Goal: Communication & Community: Participate in discussion

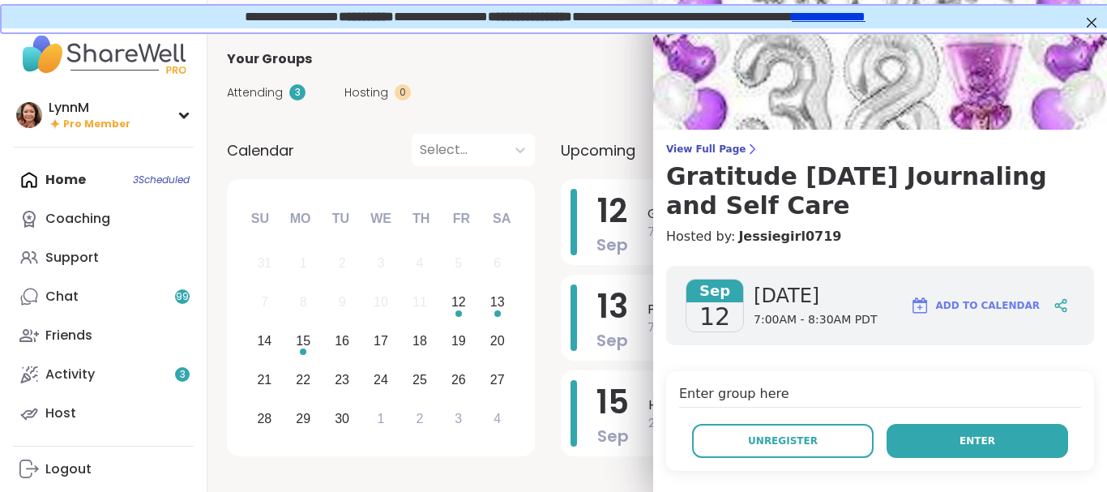
click at [934, 439] on button "Enter" at bounding box center [976, 441] width 181 height 34
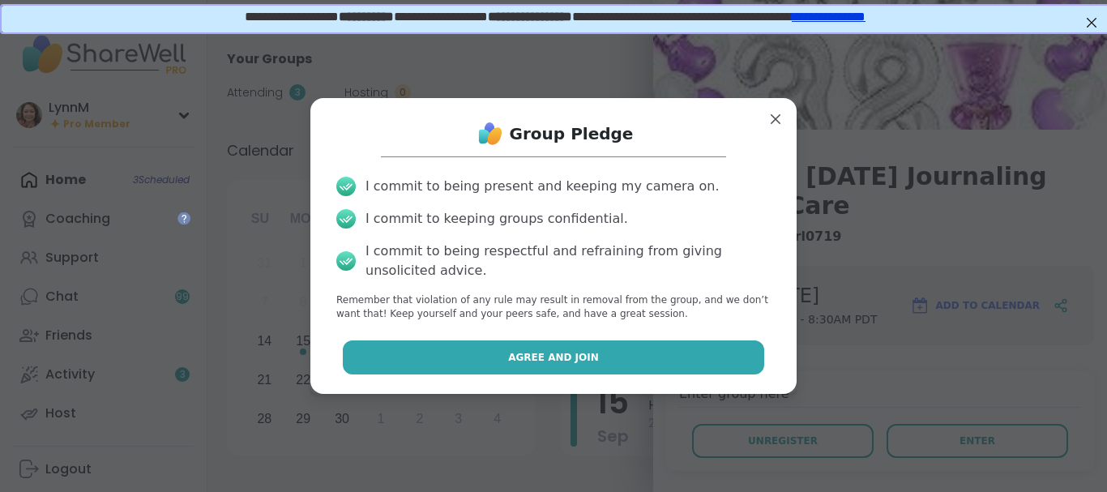
click at [606, 358] on button "Agree and Join" at bounding box center [554, 357] width 422 height 34
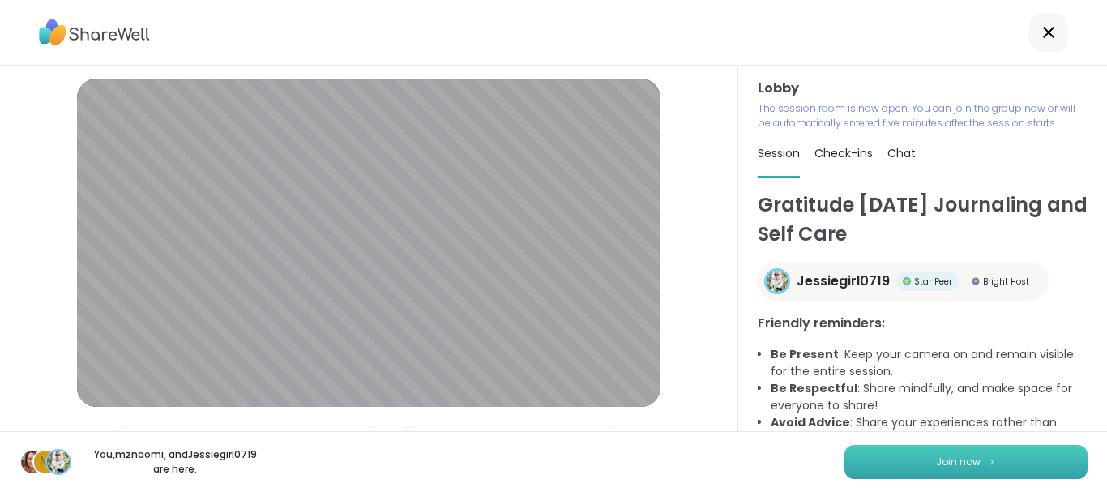
click at [971, 461] on span "Join now" at bounding box center [958, 462] width 45 height 15
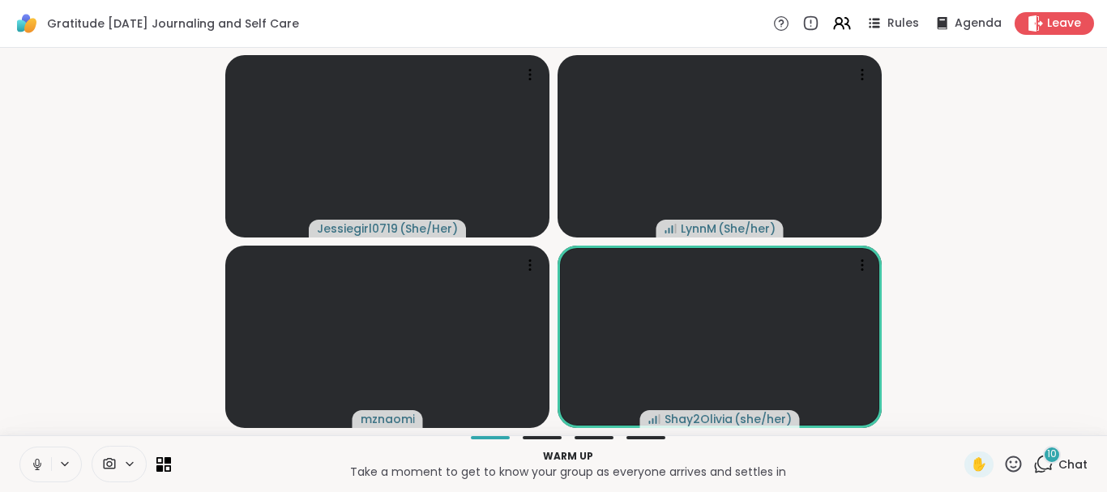
click at [1044, 462] on icon at bounding box center [1043, 464] width 20 height 20
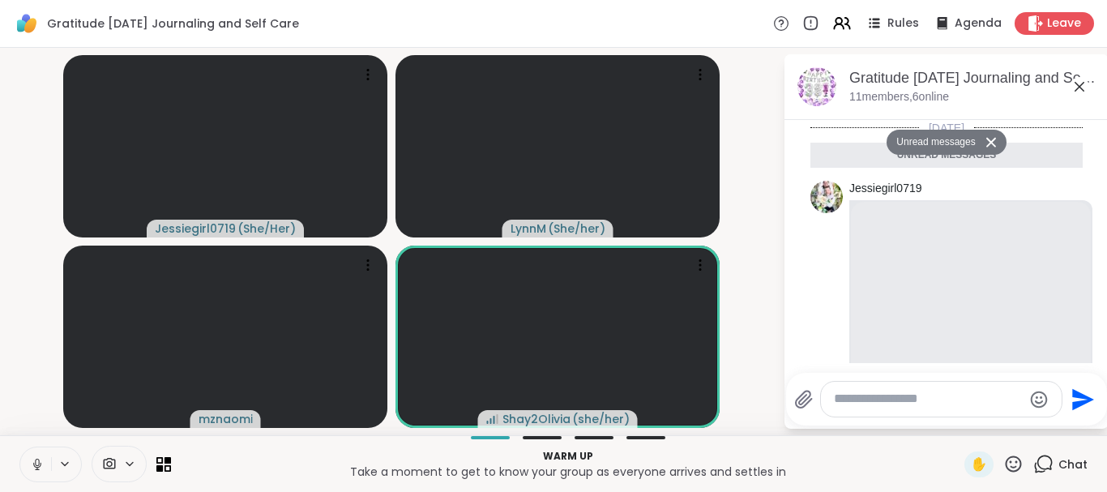
scroll to position [1277, 0]
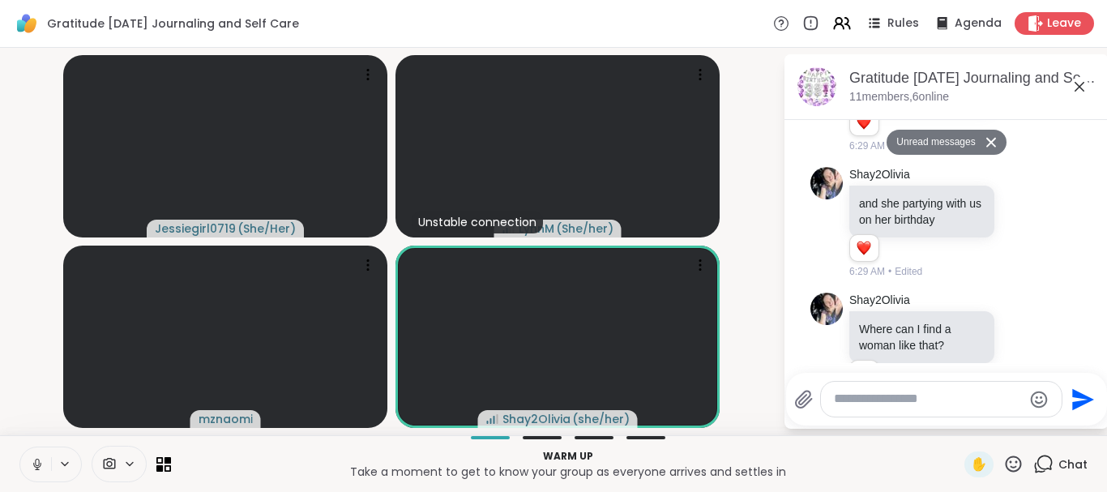
click at [1081, 88] on icon at bounding box center [1079, 87] width 10 height 10
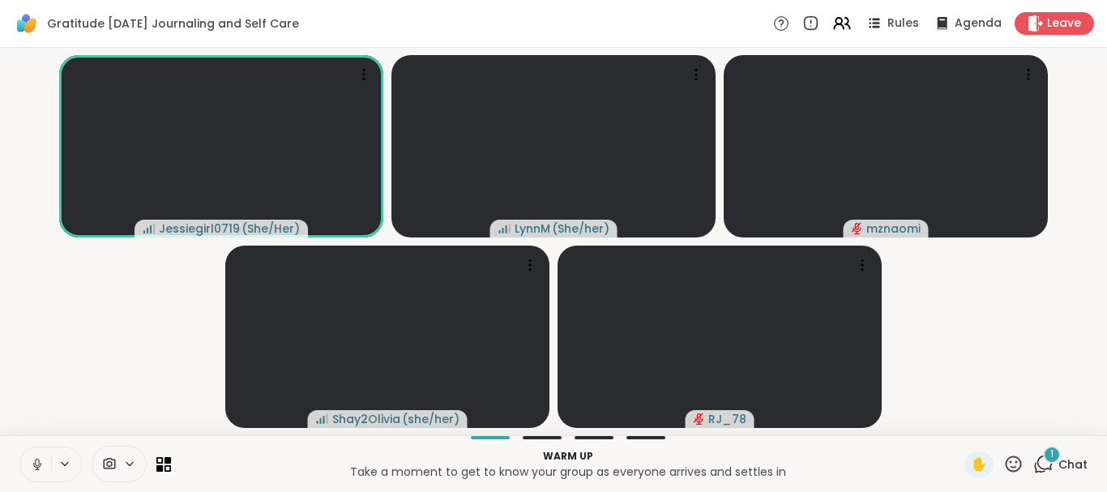
click at [1042, 465] on icon at bounding box center [1043, 464] width 20 height 20
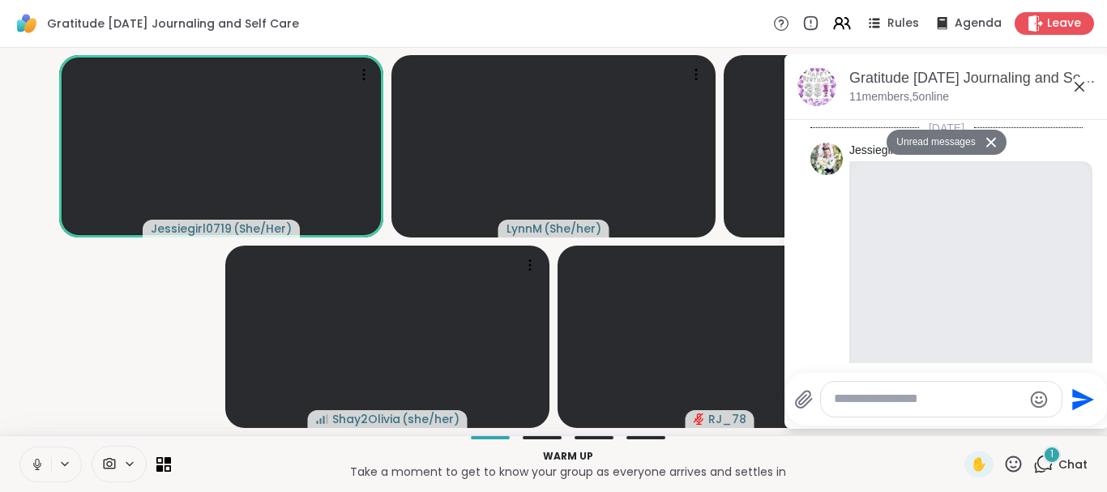
drag, startPoint x: 1090, startPoint y: 211, endPoint x: 1104, endPoint y: 160, distance: 52.1
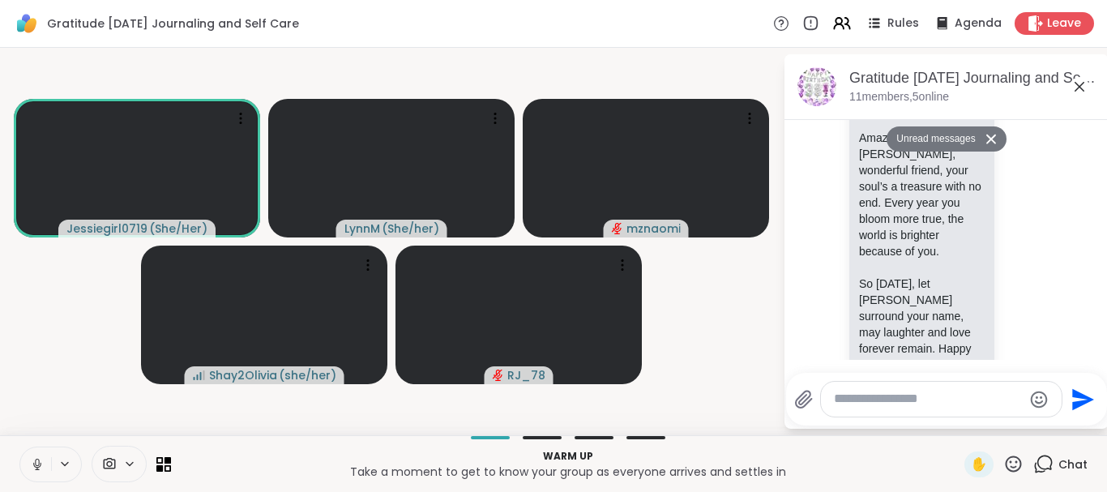
scroll to position [0, 0]
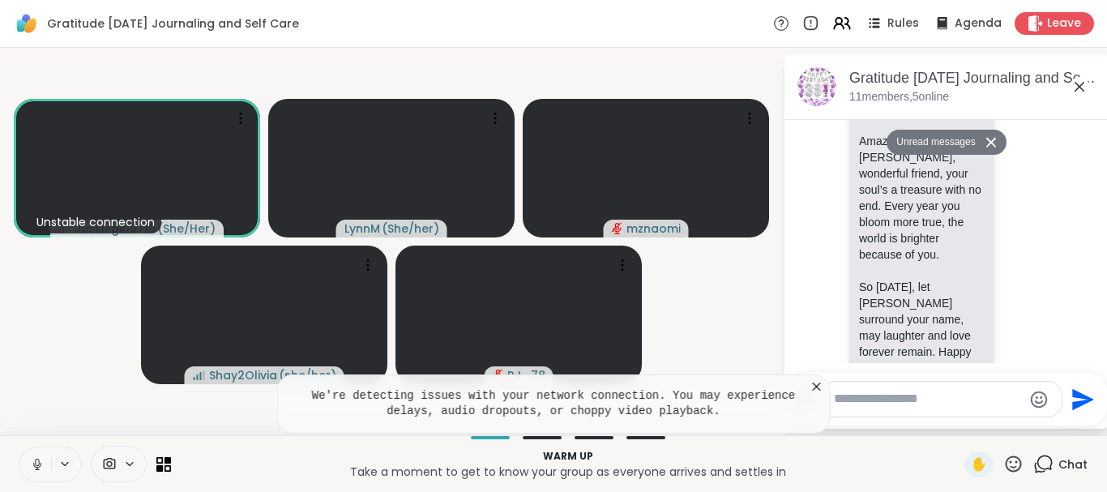
drag, startPoint x: 1101, startPoint y: 141, endPoint x: 1102, endPoint y: 120, distance: 21.1
click at [929, 399] on textarea "Type your message" at bounding box center [928, 399] width 189 height 17
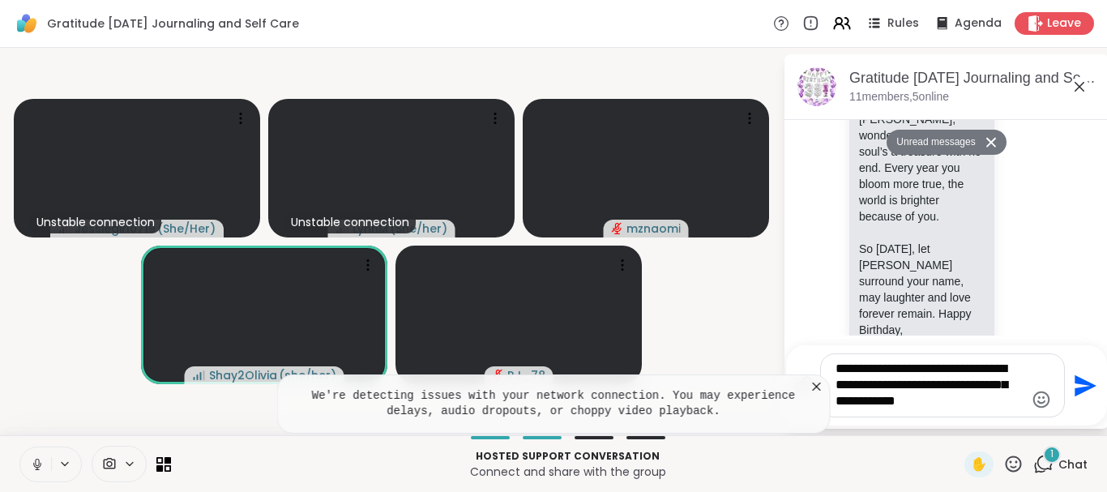
scroll to position [2216, 0]
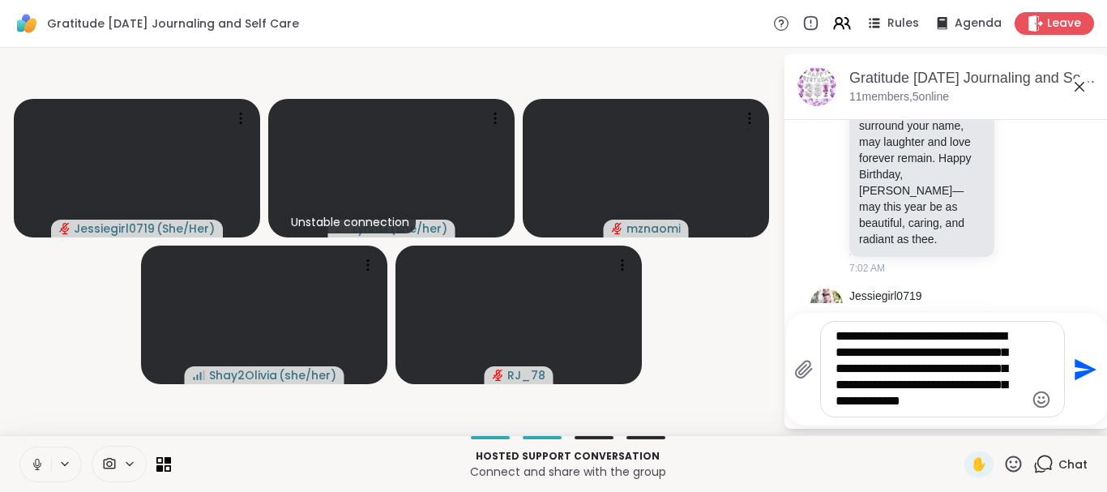
type textarea "**********"
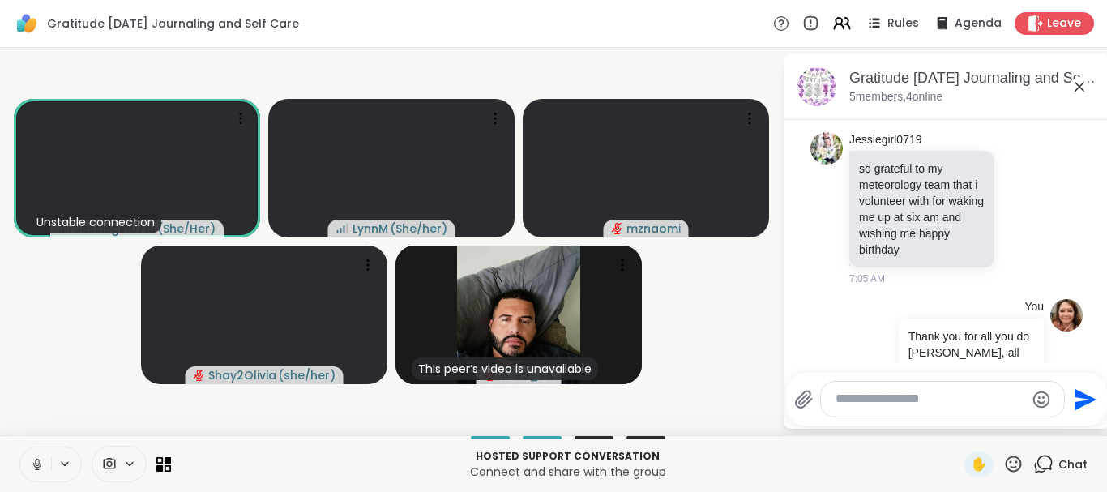
scroll to position [2605, 0]
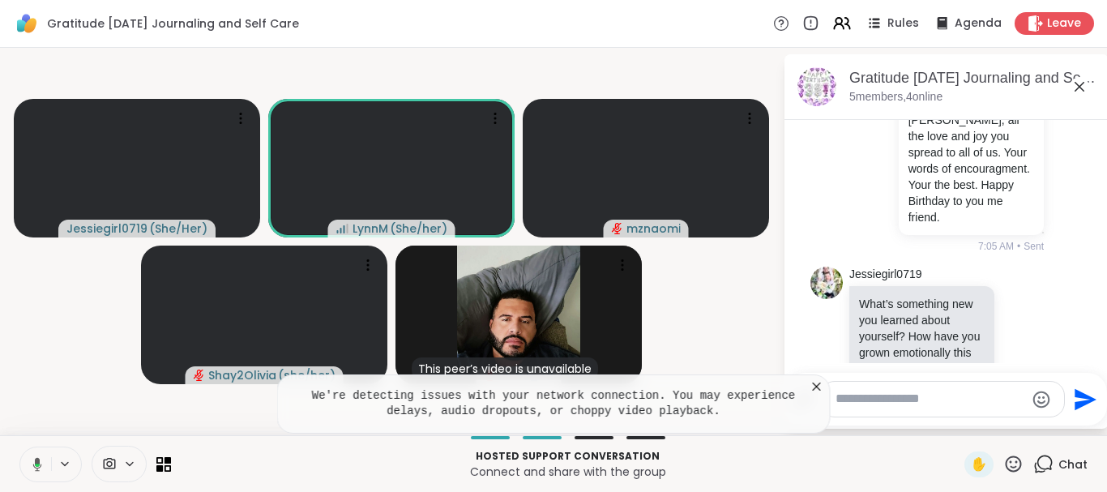
click at [37, 467] on icon at bounding box center [37, 464] width 9 height 14
click at [35, 462] on icon at bounding box center [37, 464] width 15 height 15
click at [36, 467] on icon at bounding box center [37, 464] width 15 height 15
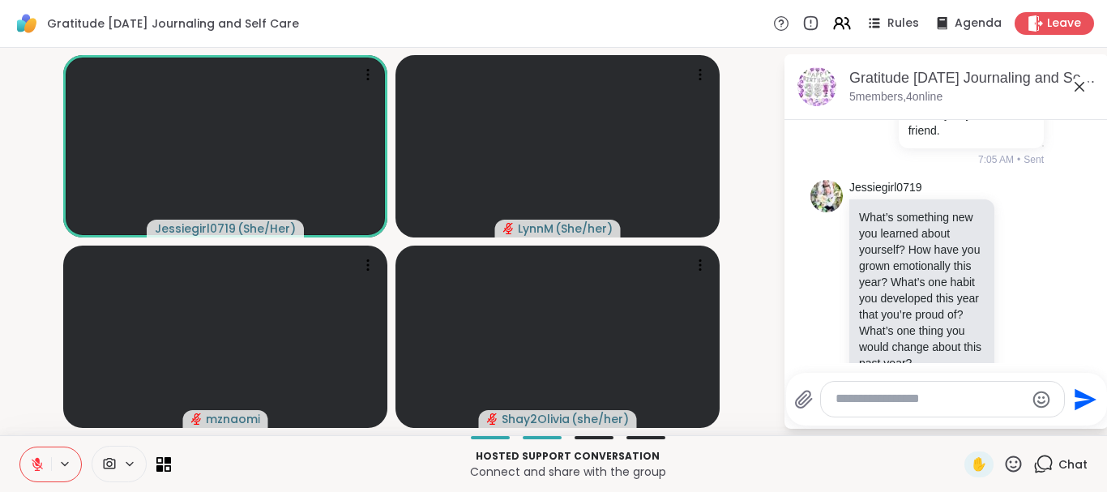
click at [864, 396] on textarea "Type your message" at bounding box center [929, 399] width 189 height 17
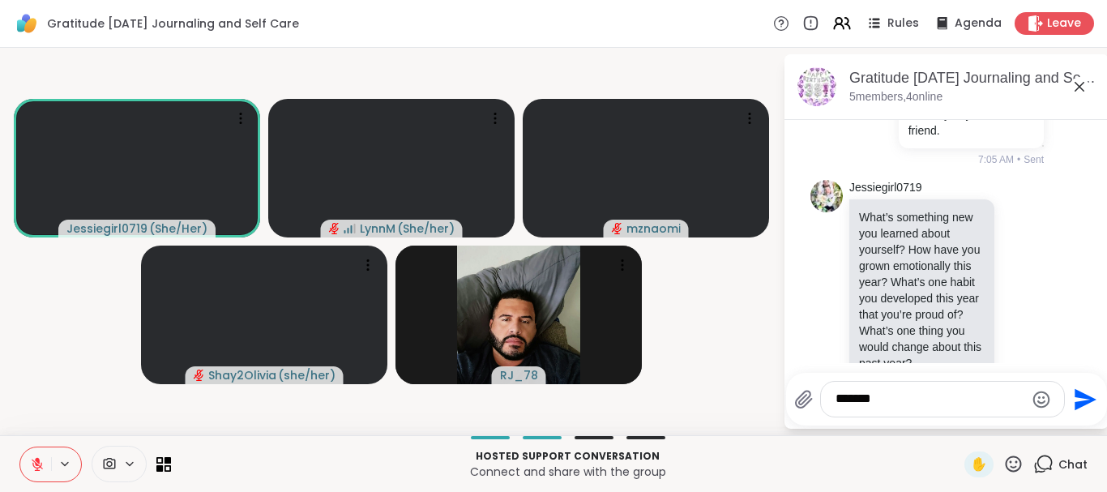
type textarea "********"
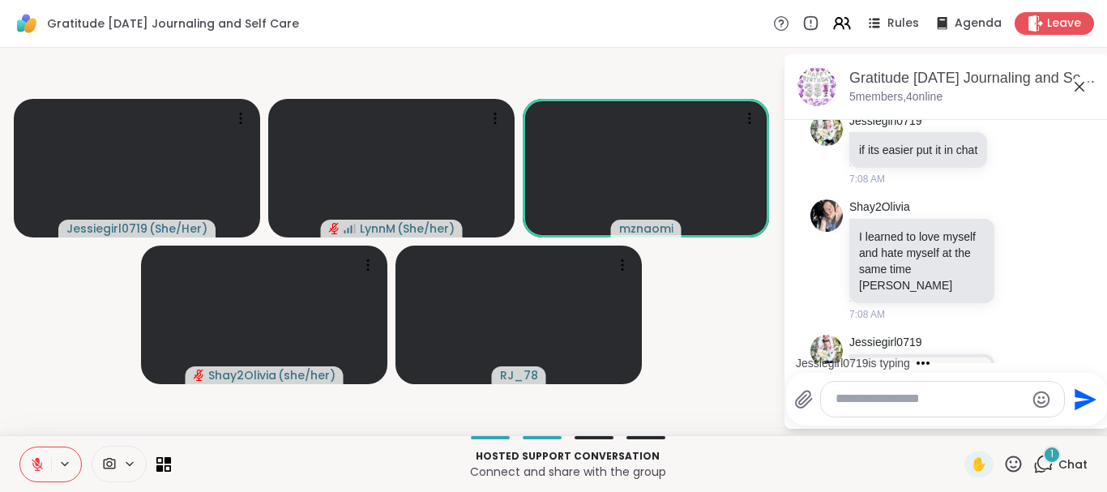
scroll to position [3266, 0]
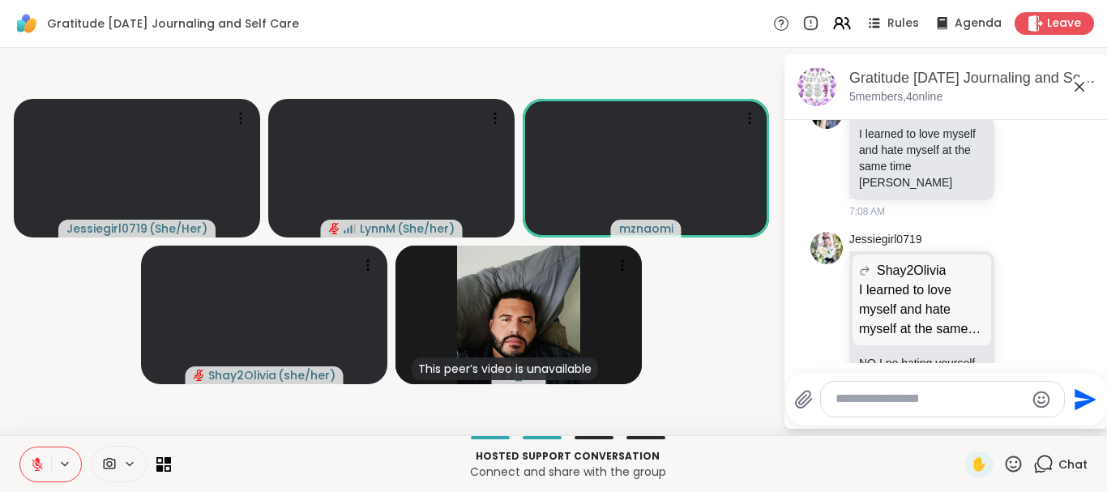
click at [873, 403] on textarea "Type your message" at bounding box center [929, 399] width 189 height 17
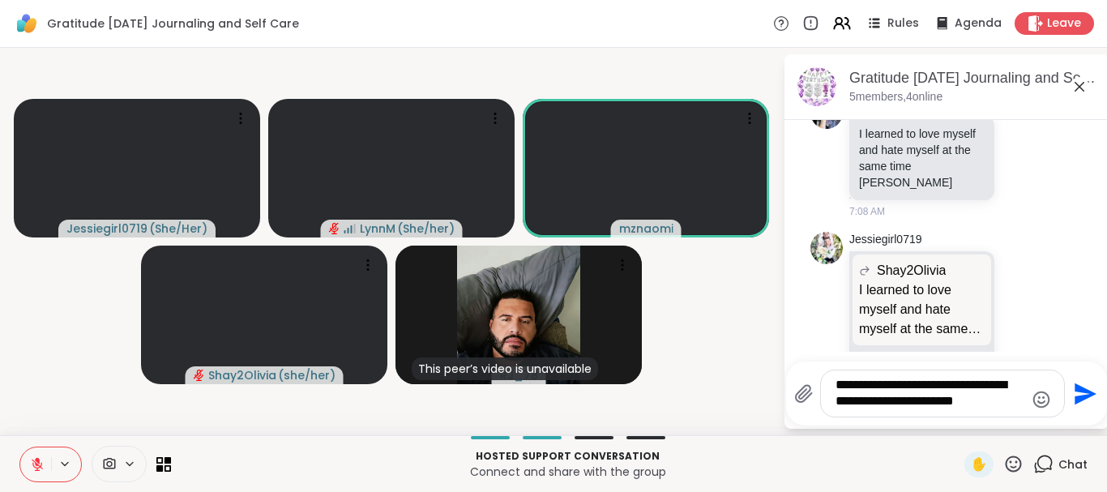
type textarea "**********"
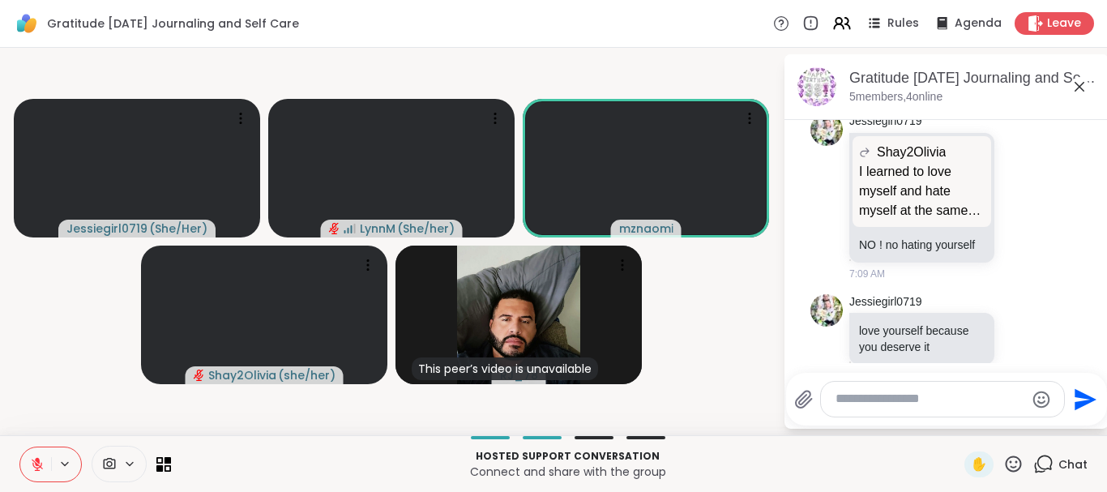
scroll to position [3408, 0]
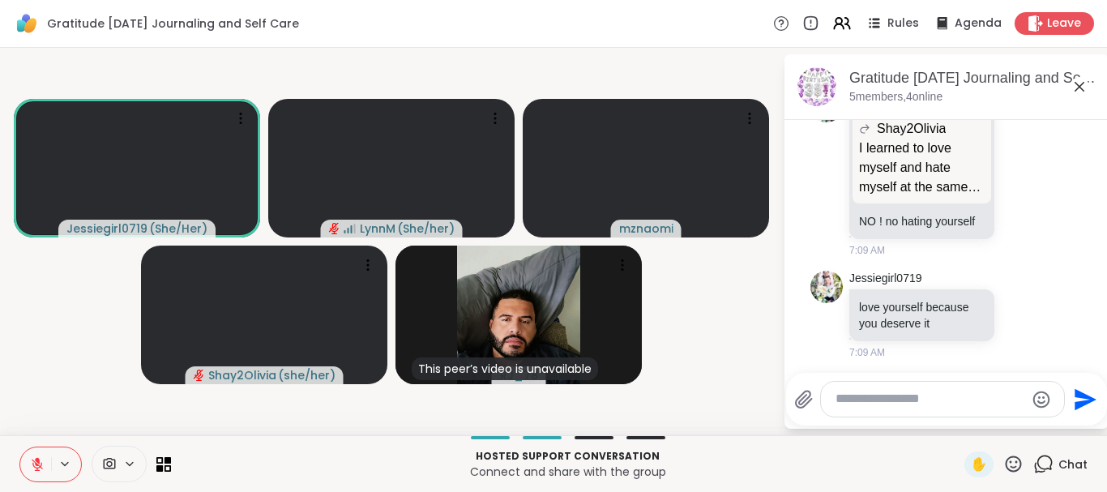
click at [990, 401] on textarea "Type your message" at bounding box center [929, 399] width 189 height 17
click at [1078, 87] on icon at bounding box center [1079, 86] width 19 height 19
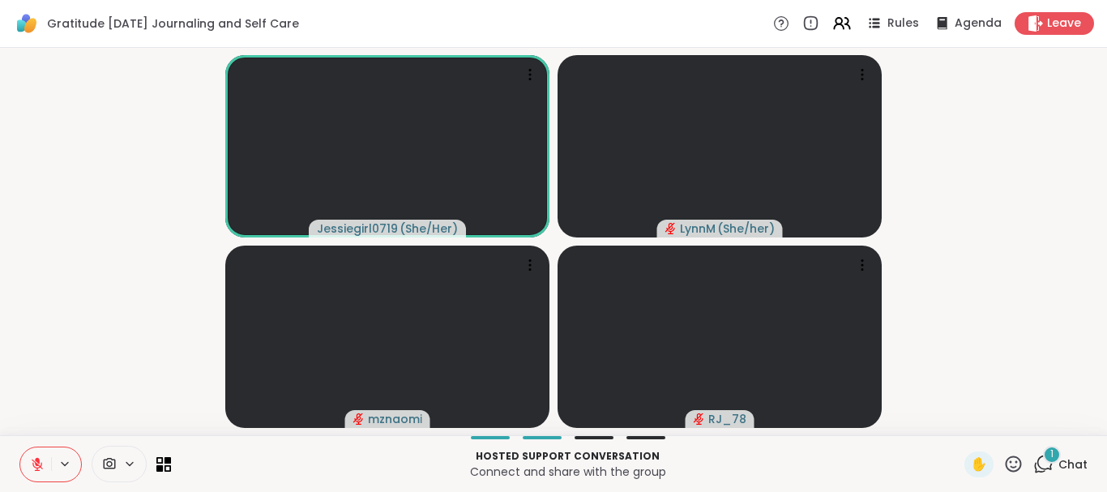
click at [1049, 462] on div "1" at bounding box center [1043, 464] width 20 height 20
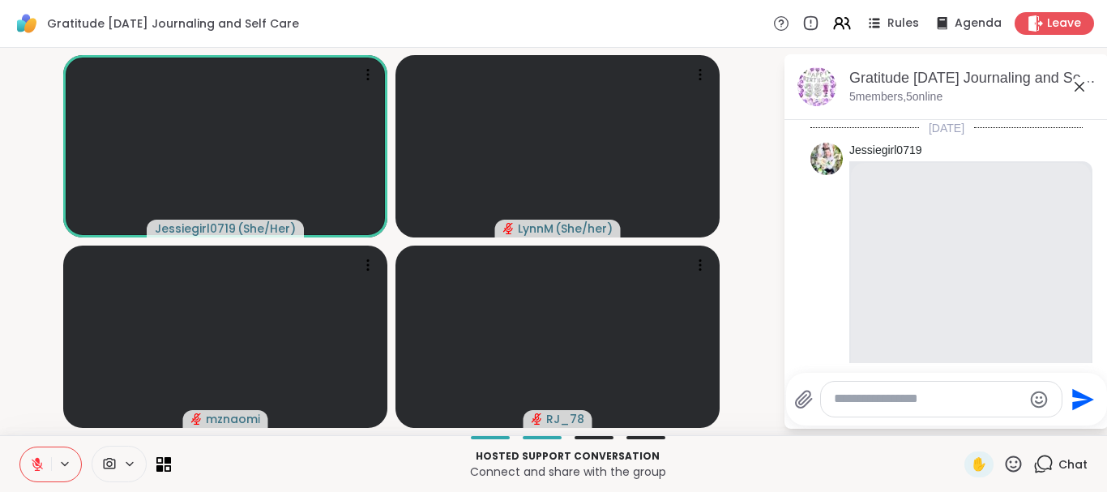
scroll to position [3533, 0]
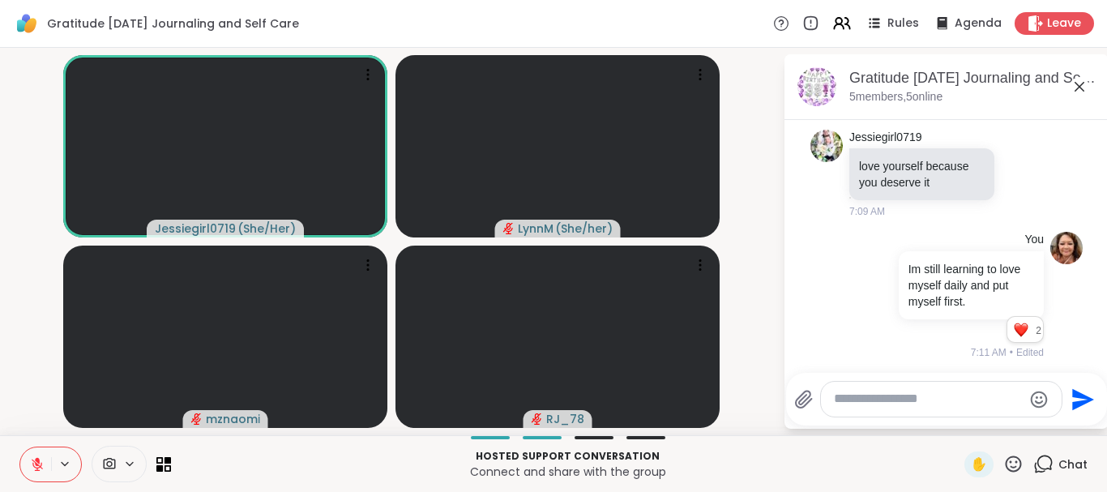
click at [1078, 90] on icon at bounding box center [1079, 86] width 19 height 19
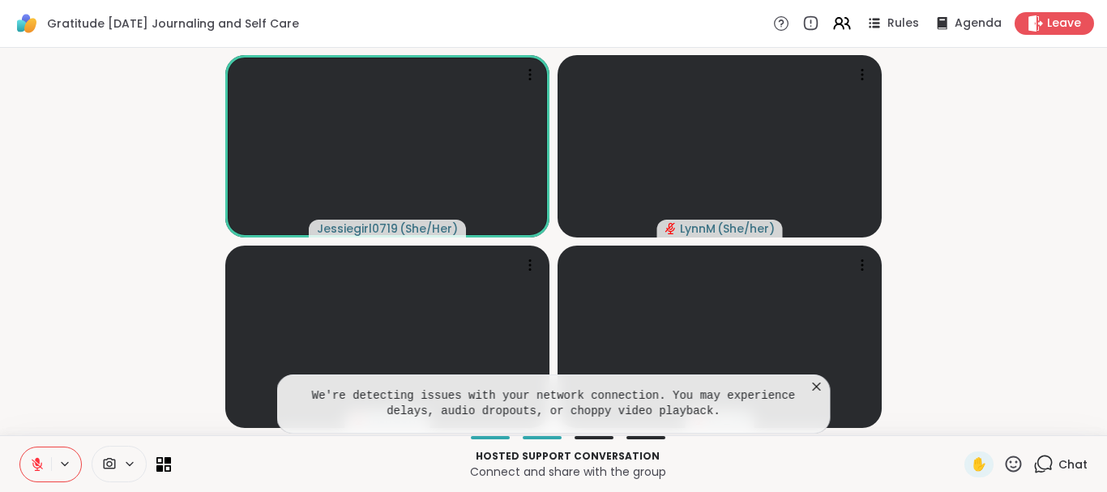
click at [818, 382] on icon at bounding box center [817, 386] width 16 height 16
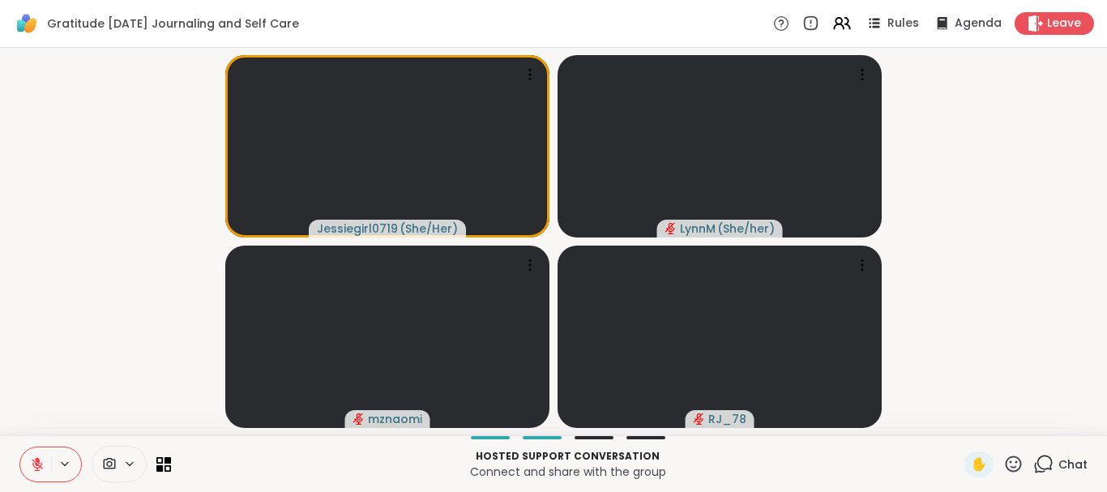
click at [36, 463] on icon at bounding box center [37, 464] width 11 height 11
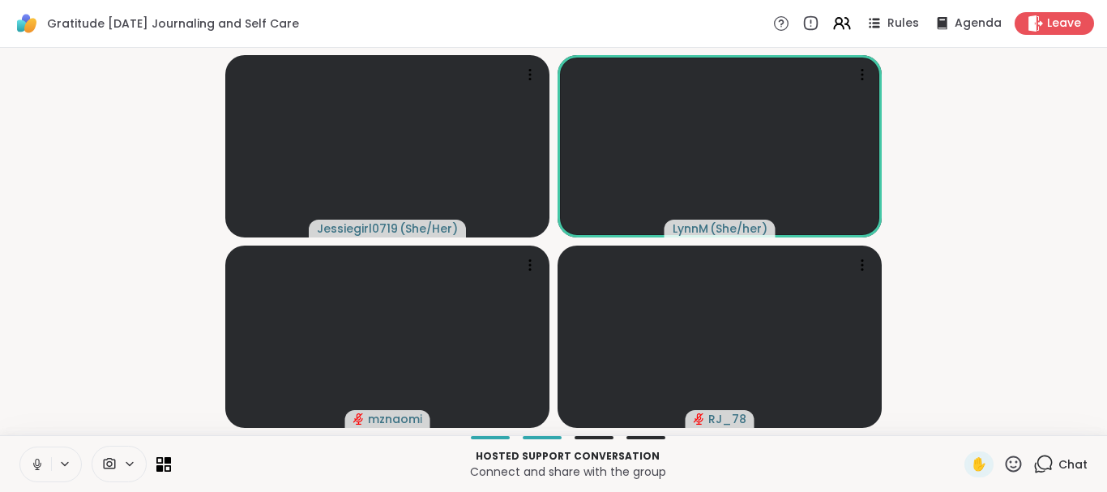
click at [35, 464] on icon at bounding box center [37, 464] width 15 height 15
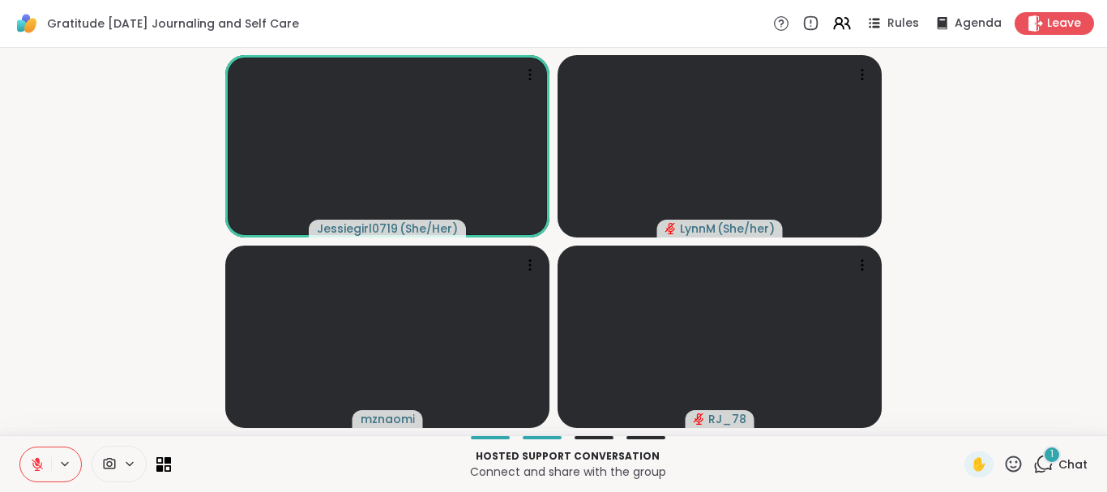
click at [38, 465] on icon at bounding box center [37, 464] width 11 height 11
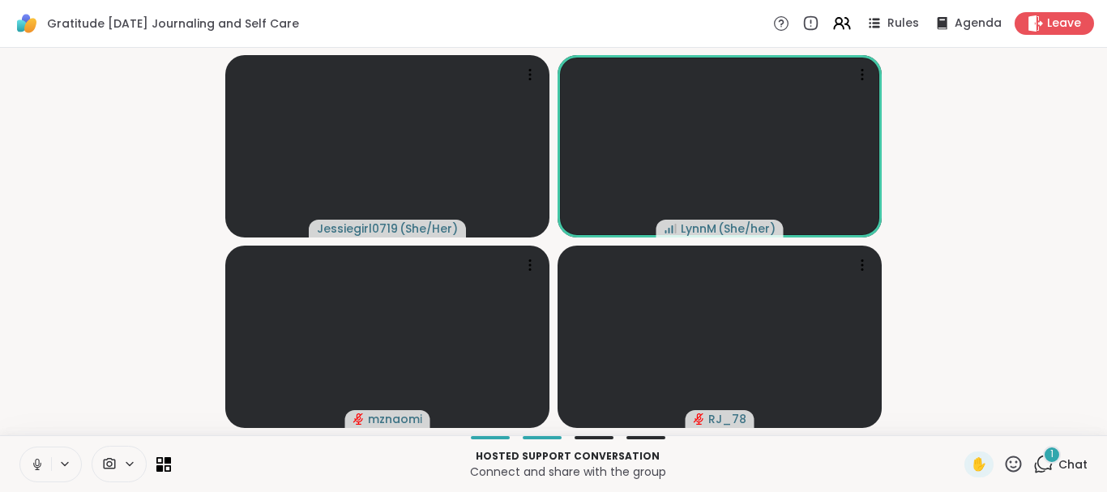
click at [35, 464] on icon at bounding box center [37, 464] width 15 height 15
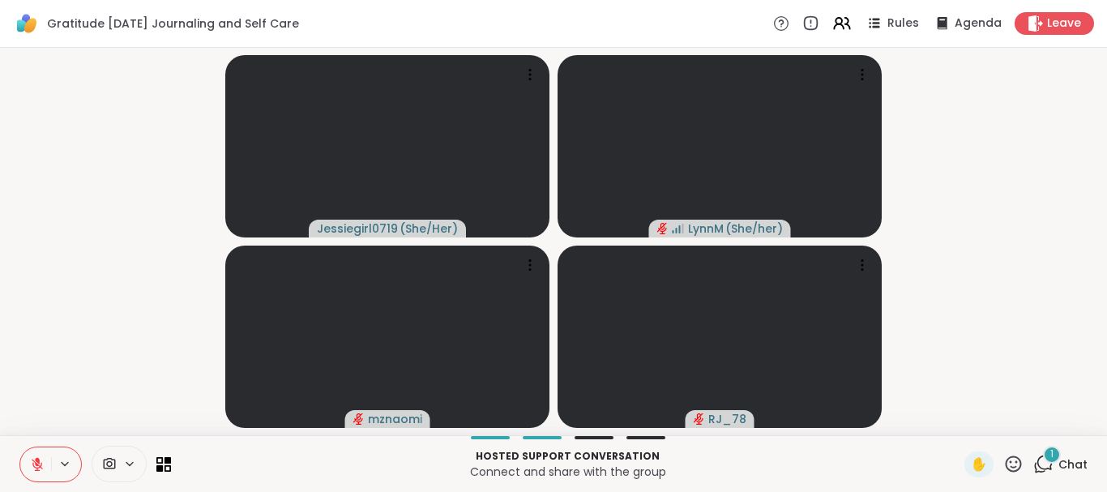
click at [35, 464] on icon at bounding box center [37, 464] width 15 height 15
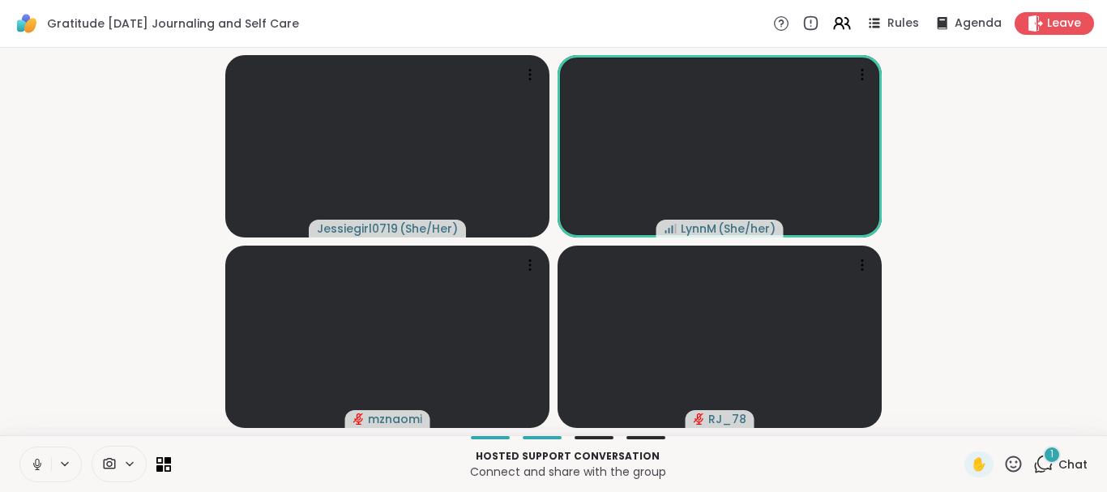
click at [35, 464] on icon at bounding box center [37, 464] width 15 height 15
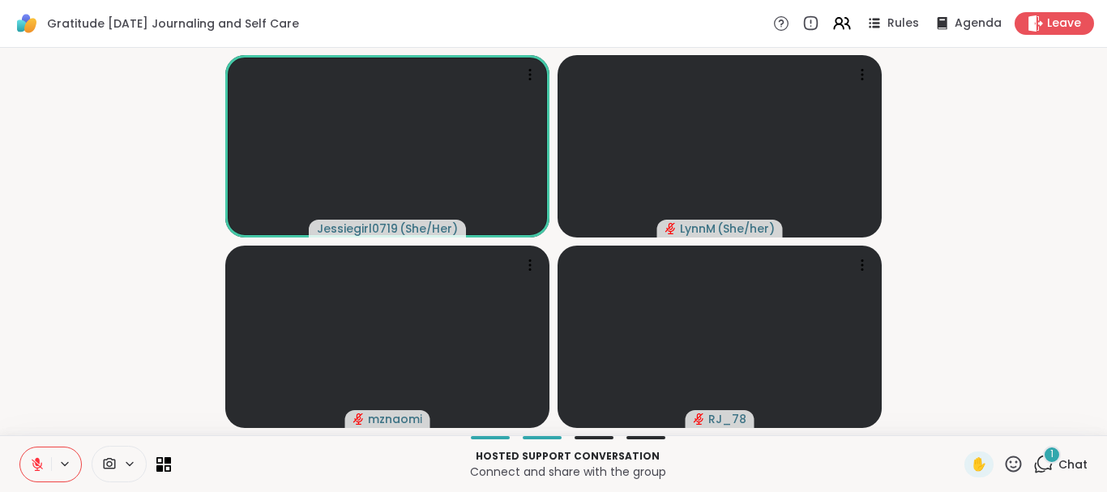
click at [42, 465] on icon at bounding box center [37, 464] width 15 height 15
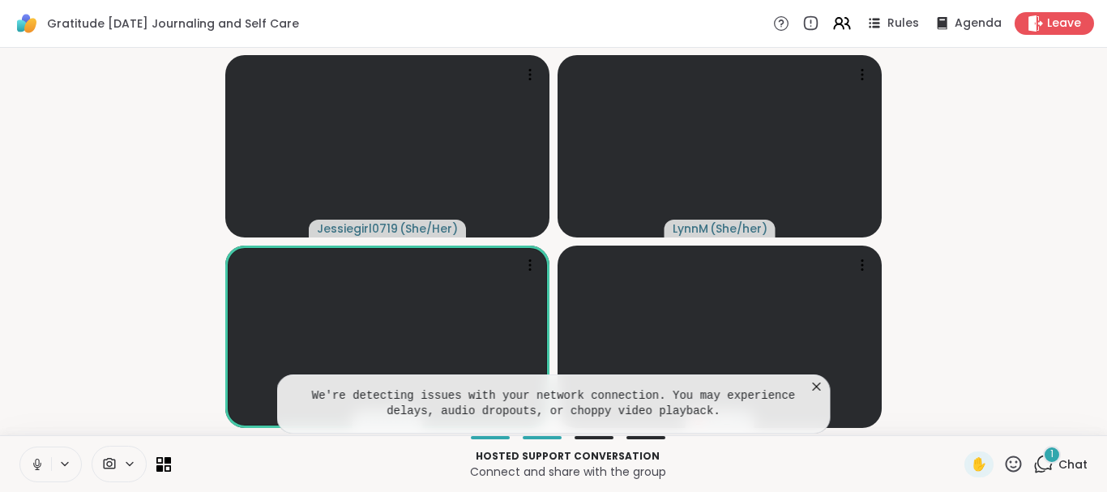
click at [818, 387] on icon at bounding box center [817, 386] width 16 height 16
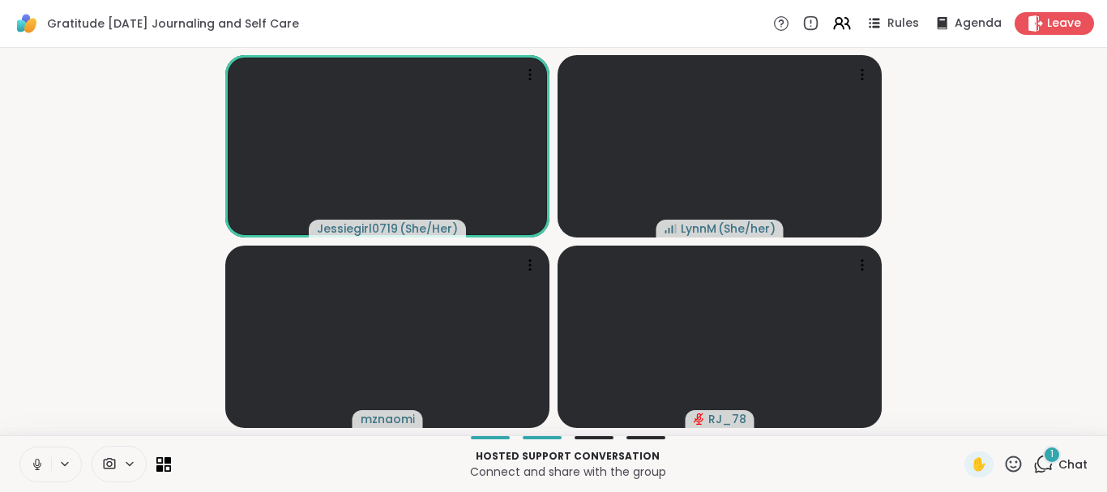
click at [39, 464] on icon at bounding box center [37, 462] width 4 height 7
click at [41, 467] on icon at bounding box center [37, 464] width 11 height 11
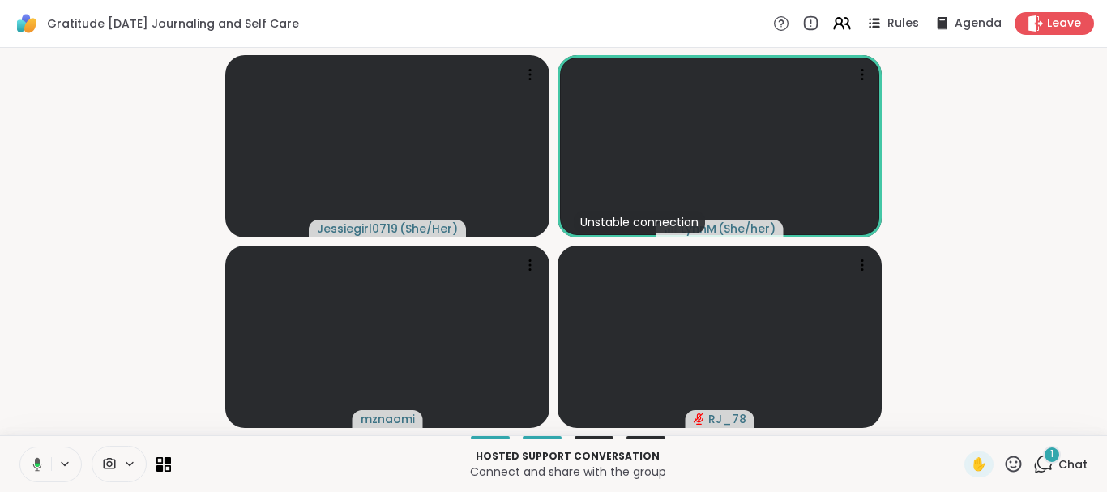
click at [1048, 459] on div "1" at bounding box center [1052, 455] width 18 height 18
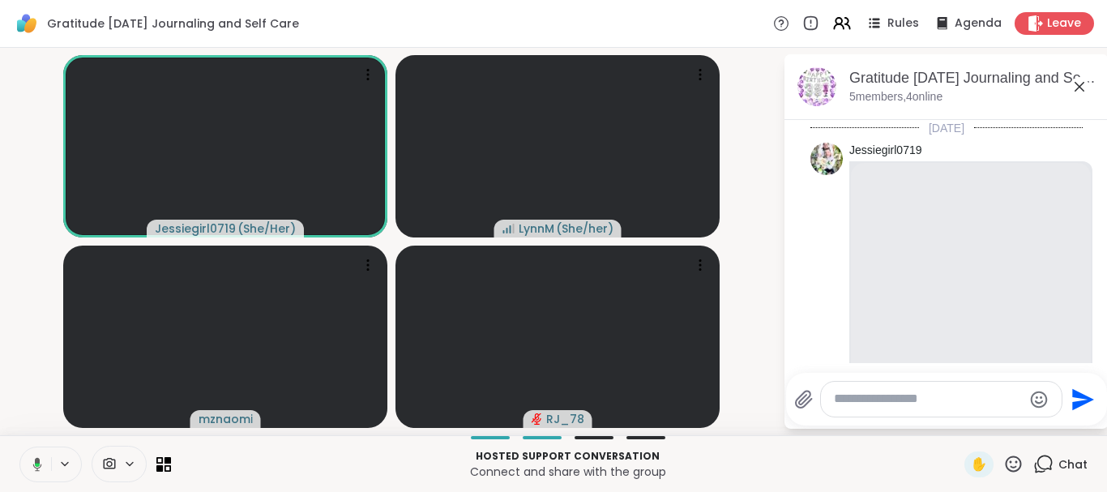
click at [1080, 91] on icon at bounding box center [1079, 86] width 19 height 19
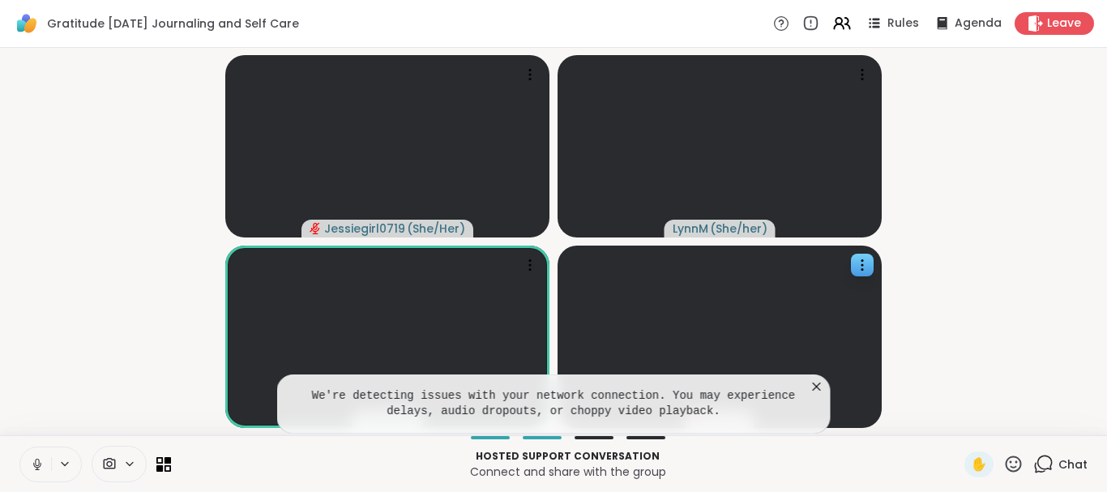
click at [814, 386] on icon at bounding box center [817, 386] width 16 height 16
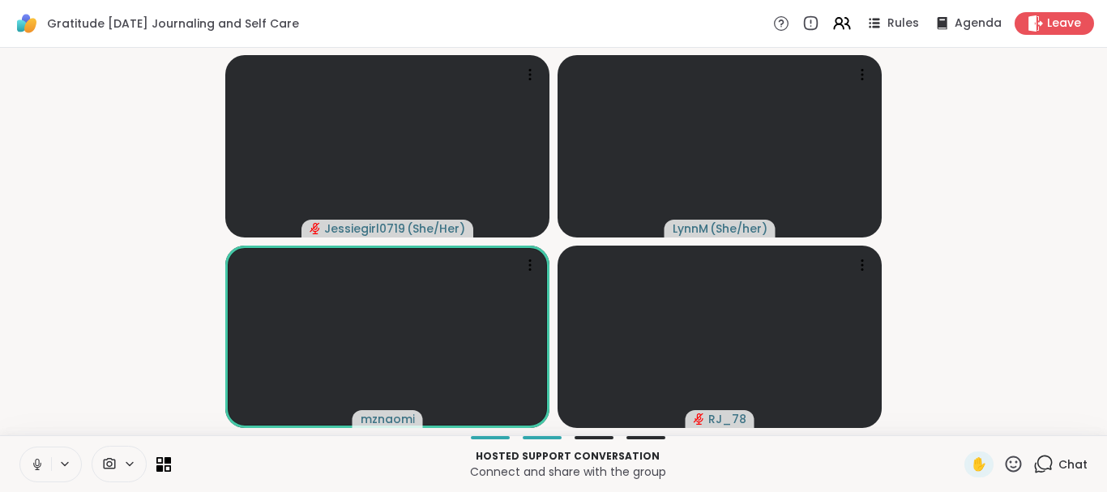
click at [36, 468] on icon at bounding box center [37, 464] width 15 height 15
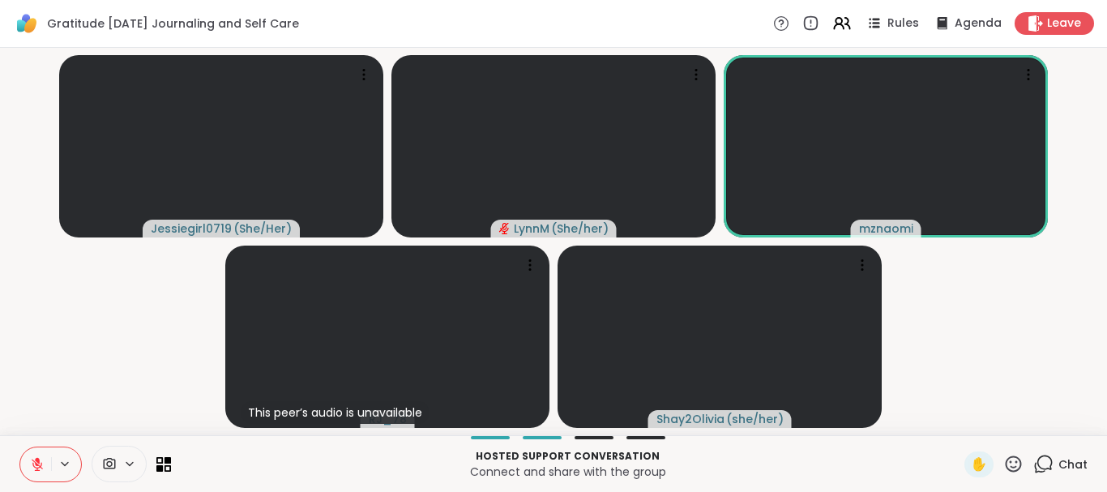
click at [36, 467] on icon at bounding box center [37, 464] width 15 height 15
click at [40, 466] on icon at bounding box center [37, 464] width 8 height 5
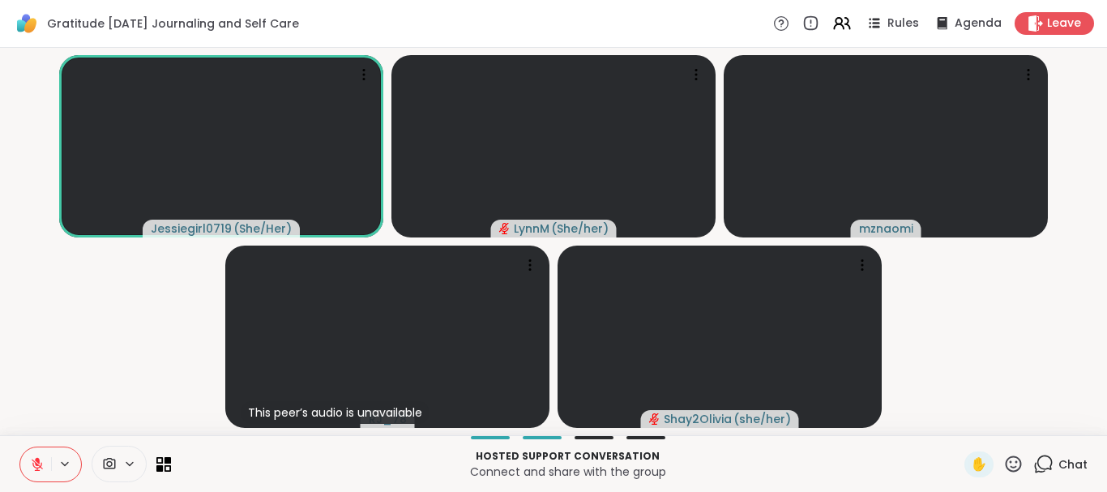
click at [40, 466] on icon at bounding box center [37, 464] width 11 height 11
click at [40, 468] on icon at bounding box center [37, 464] width 15 height 15
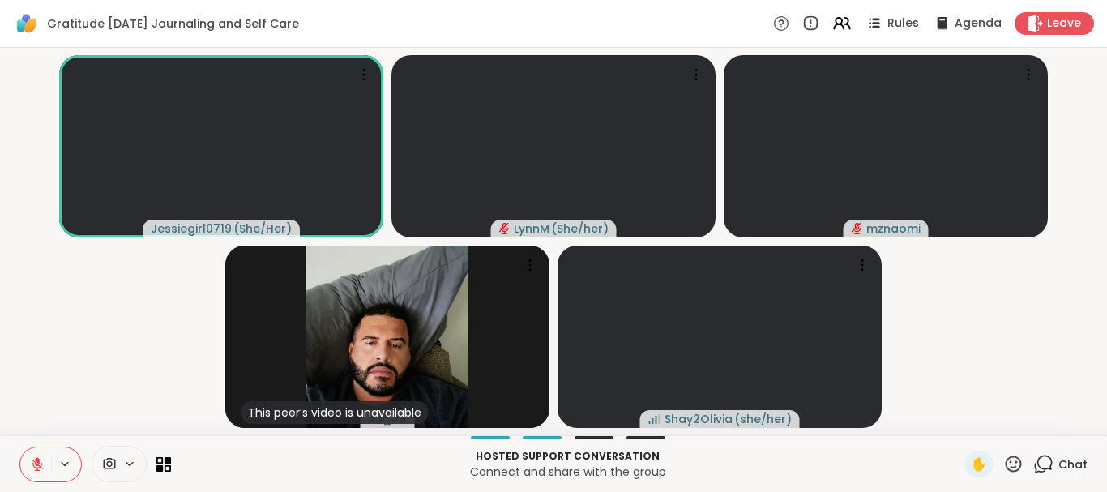
click at [37, 466] on icon at bounding box center [37, 464] width 11 height 11
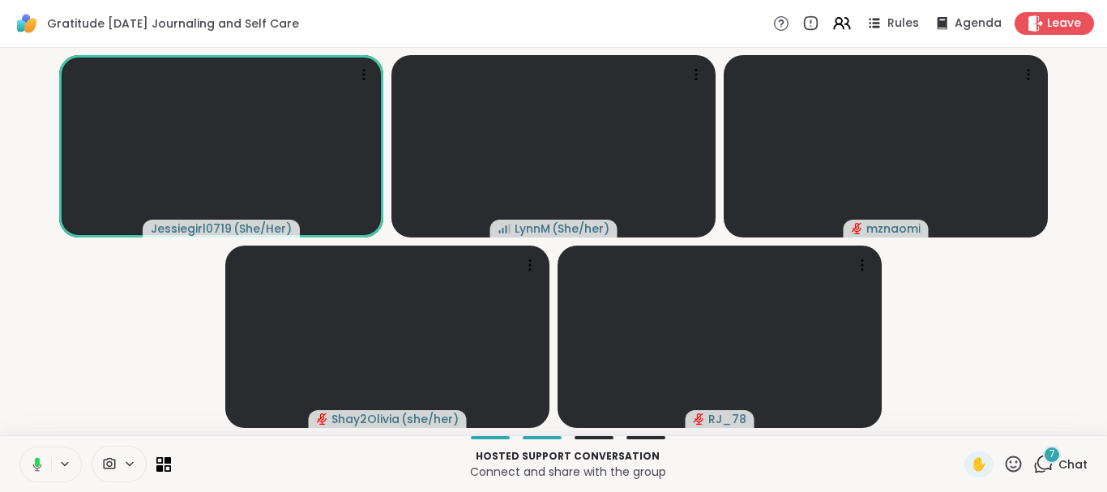
click at [1042, 463] on icon at bounding box center [1043, 464] width 20 height 20
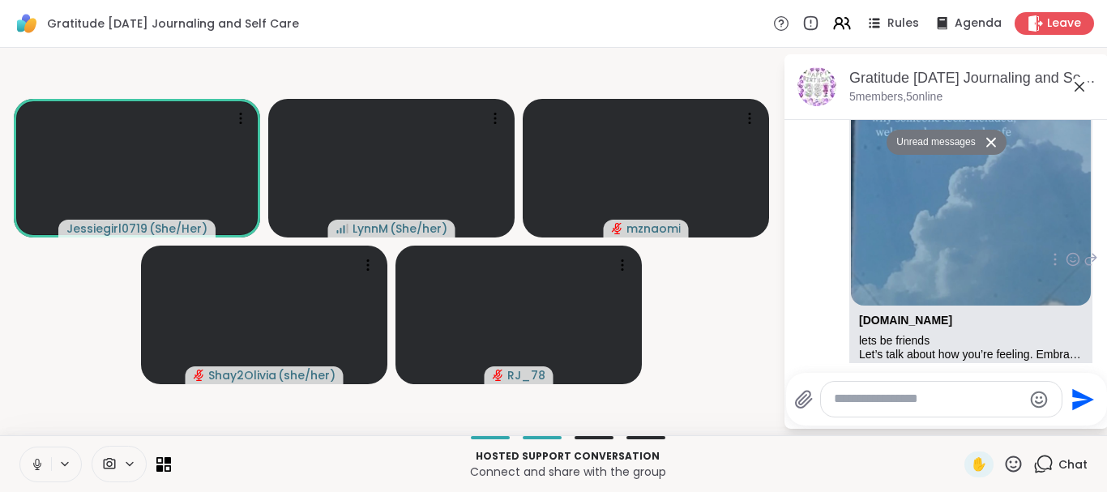
scroll to position [3, 0]
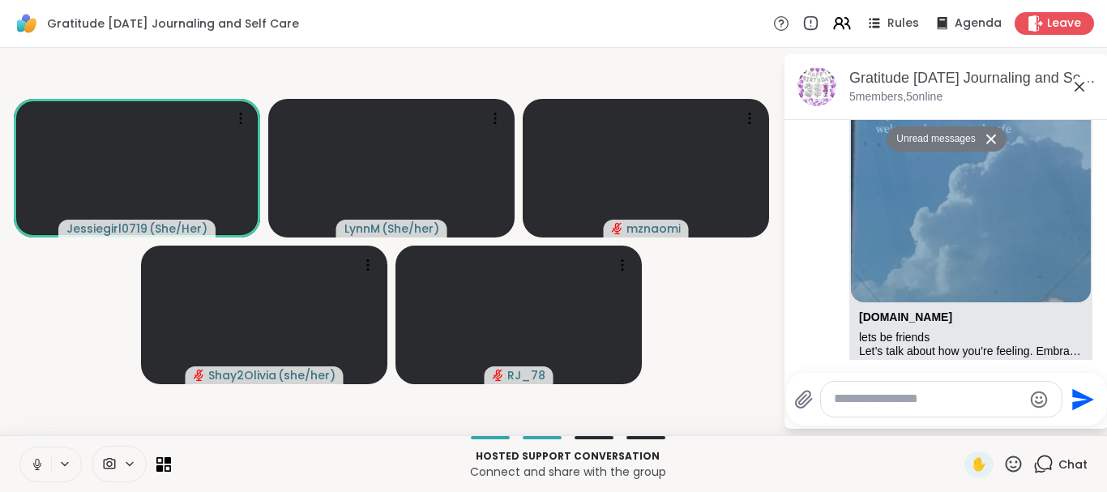
drag, startPoint x: 1094, startPoint y: 283, endPoint x: 1101, endPoint y: 237, distance: 46.0
click at [1077, 93] on icon at bounding box center [1079, 86] width 19 height 19
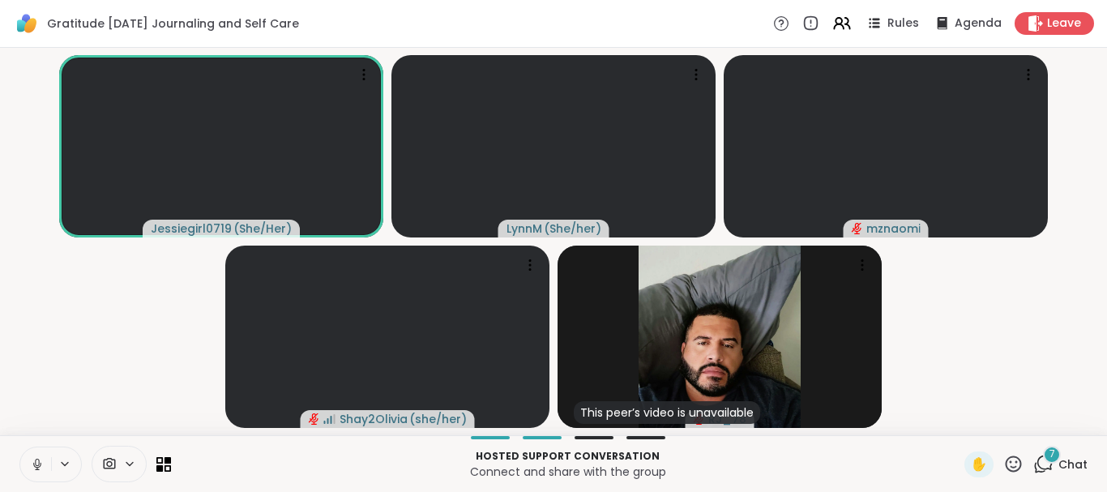
click at [1041, 460] on icon at bounding box center [1043, 464] width 20 height 20
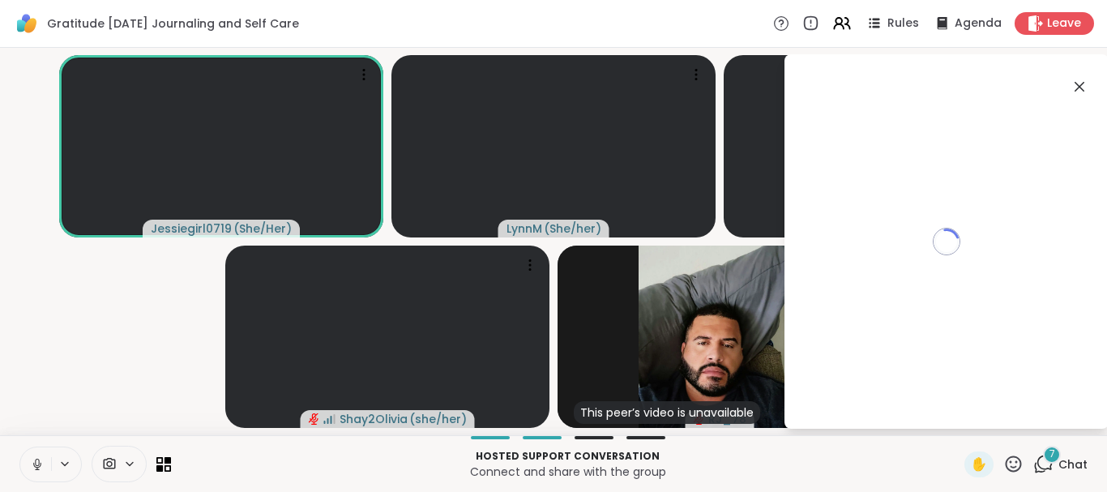
click at [1044, 461] on icon at bounding box center [1043, 464] width 20 height 20
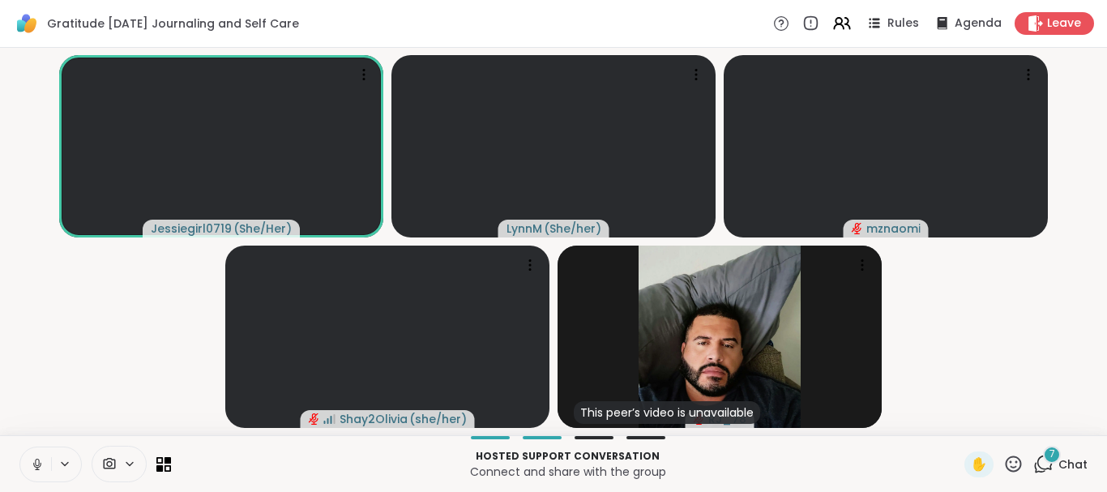
click at [1047, 463] on icon at bounding box center [1043, 464] width 20 height 20
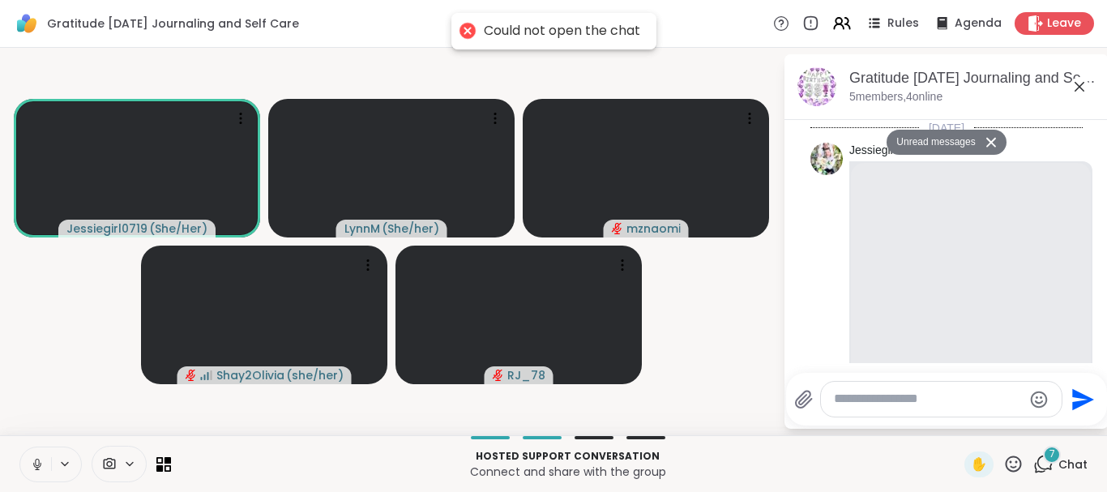
scroll to position [6489, 0]
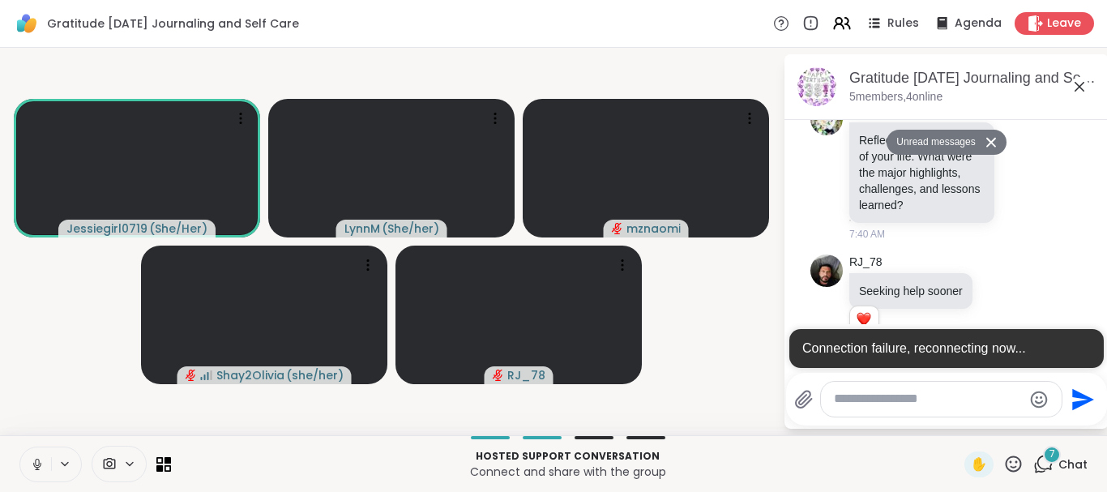
click at [1080, 85] on icon at bounding box center [1079, 87] width 10 height 10
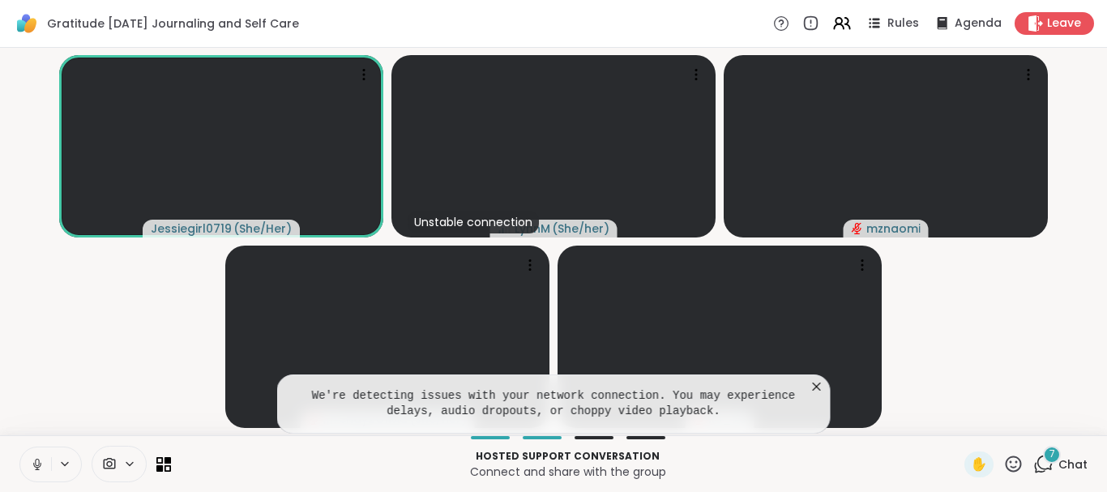
click at [36, 463] on icon at bounding box center [37, 464] width 15 height 15
click at [815, 386] on icon at bounding box center [817, 386] width 16 height 16
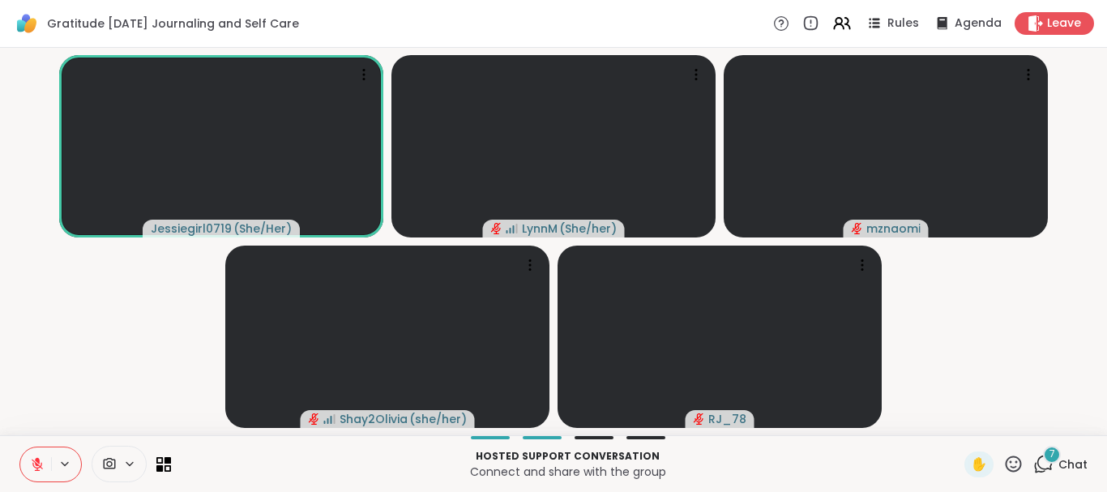
click at [37, 461] on icon at bounding box center [37, 460] width 5 height 6
click at [37, 467] on icon at bounding box center [37, 464] width 15 height 15
click at [37, 463] on icon at bounding box center [37, 464] width 11 height 11
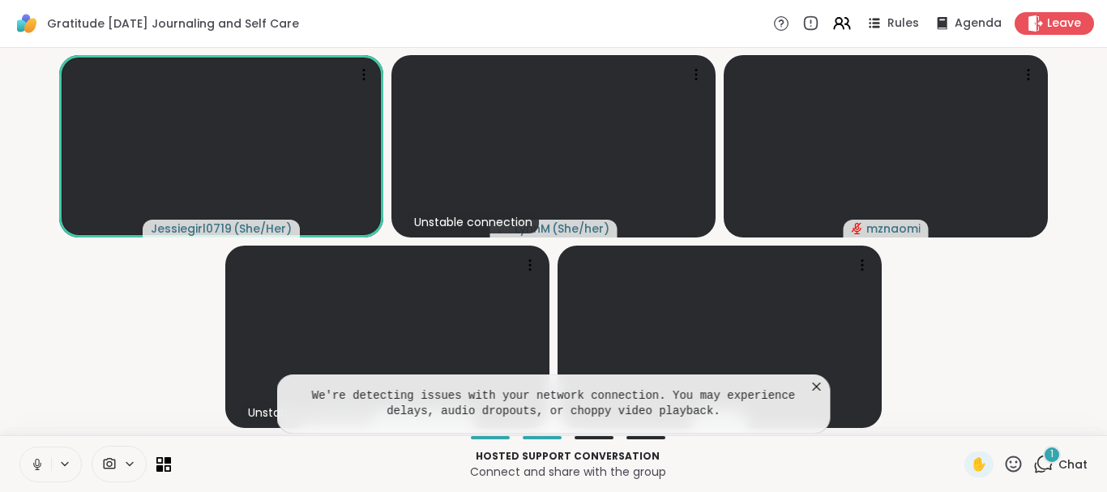
click at [819, 386] on icon at bounding box center [817, 386] width 16 height 16
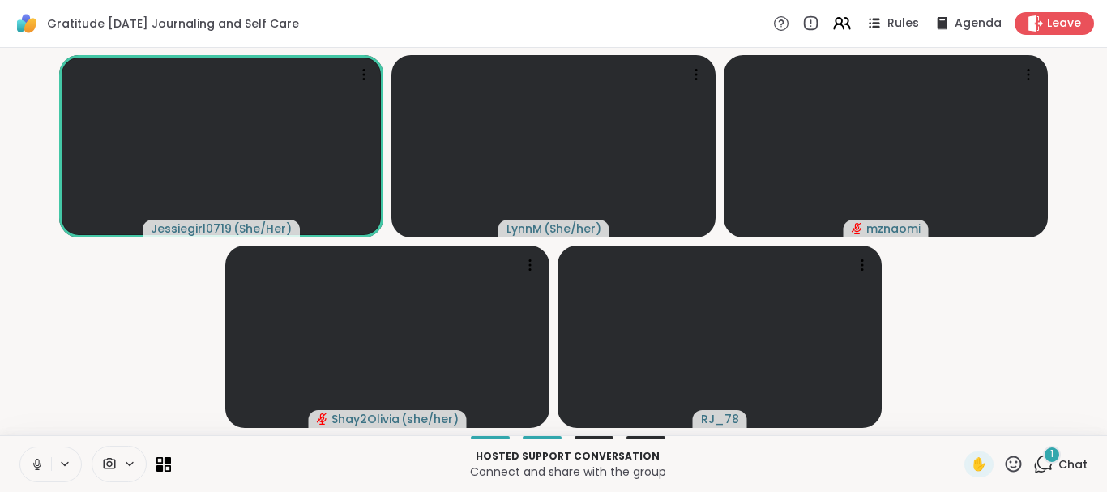
click at [1044, 463] on icon at bounding box center [1043, 464] width 20 height 20
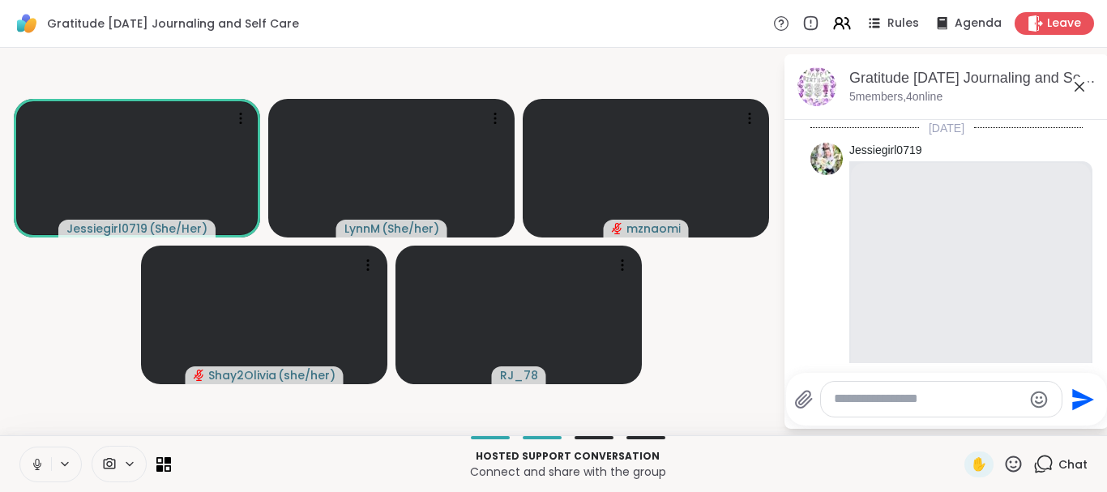
click at [1082, 83] on icon at bounding box center [1079, 86] width 19 height 19
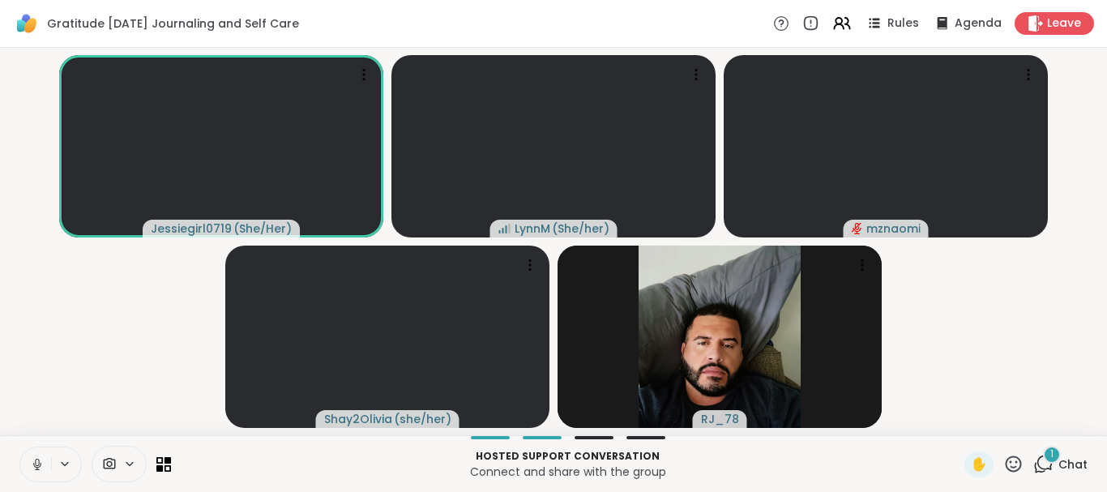
click at [1046, 465] on icon at bounding box center [1043, 464] width 20 height 20
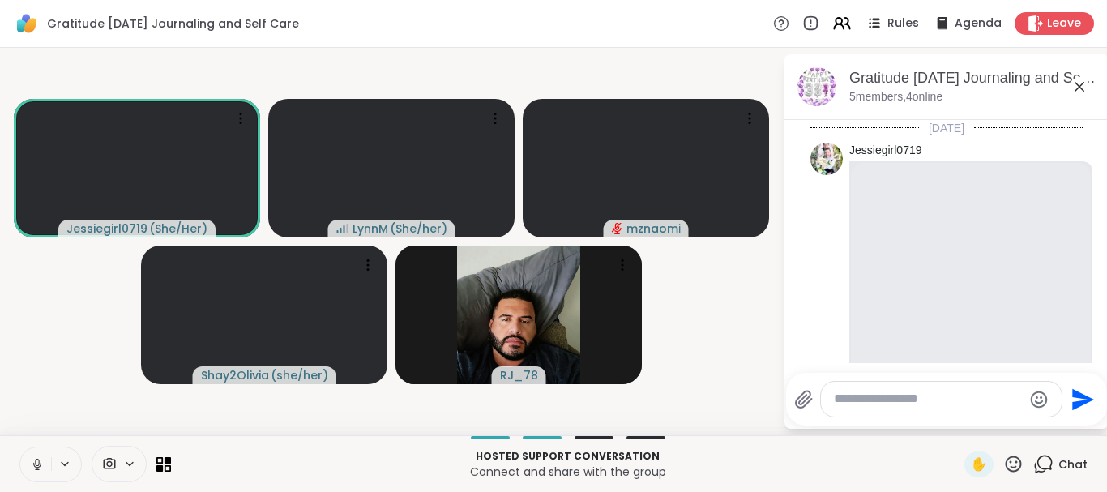
click at [1078, 85] on icon at bounding box center [1079, 87] width 10 height 10
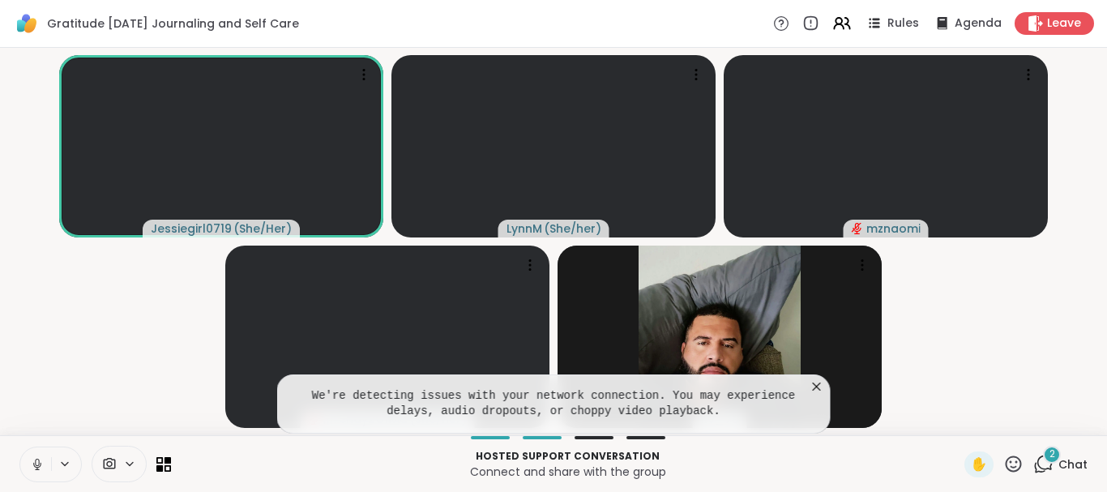
click at [818, 382] on icon at bounding box center [817, 386] width 16 height 16
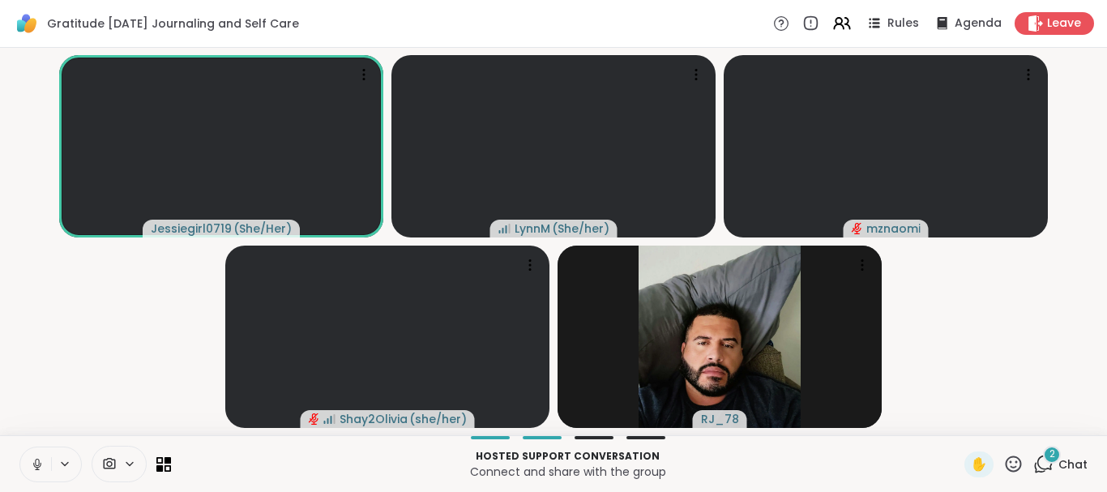
click at [1048, 459] on div "2" at bounding box center [1052, 455] width 18 height 18
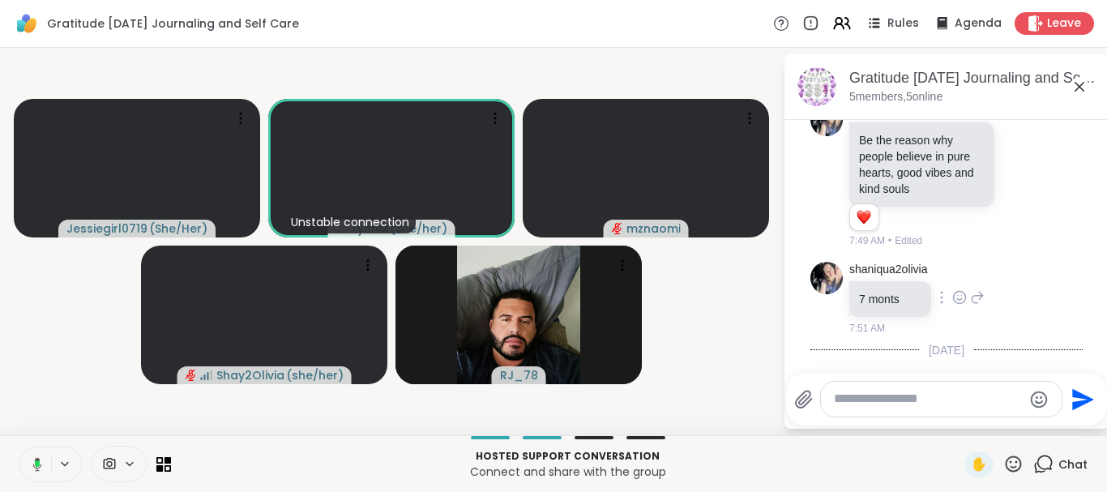
scroll to position [6678, 0]
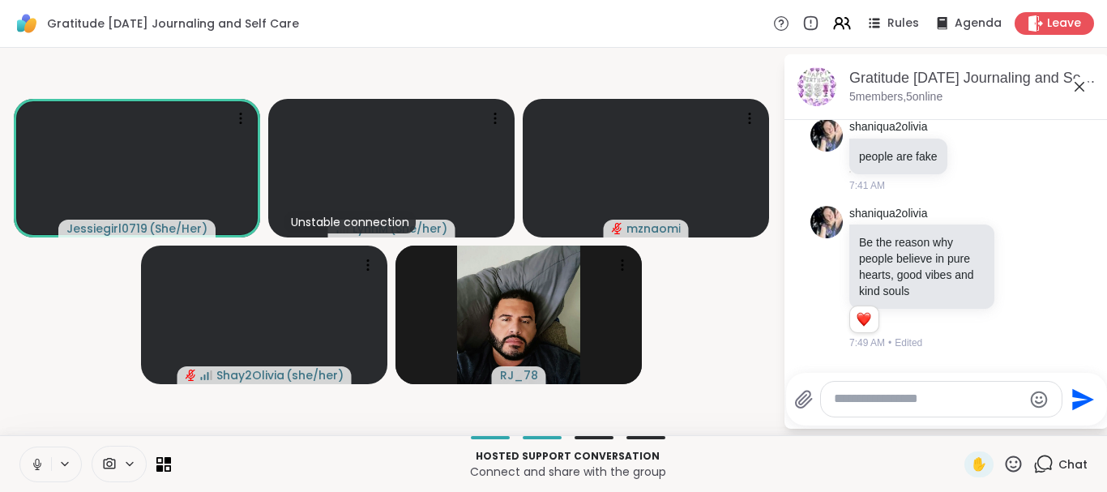
click at [960, 391] on icon at bounding box center [959, 399] width 15 height 16
click at [956, 366] on div "Select Reaction: Heart" at bounding box center [959, 373] width 15 height 15
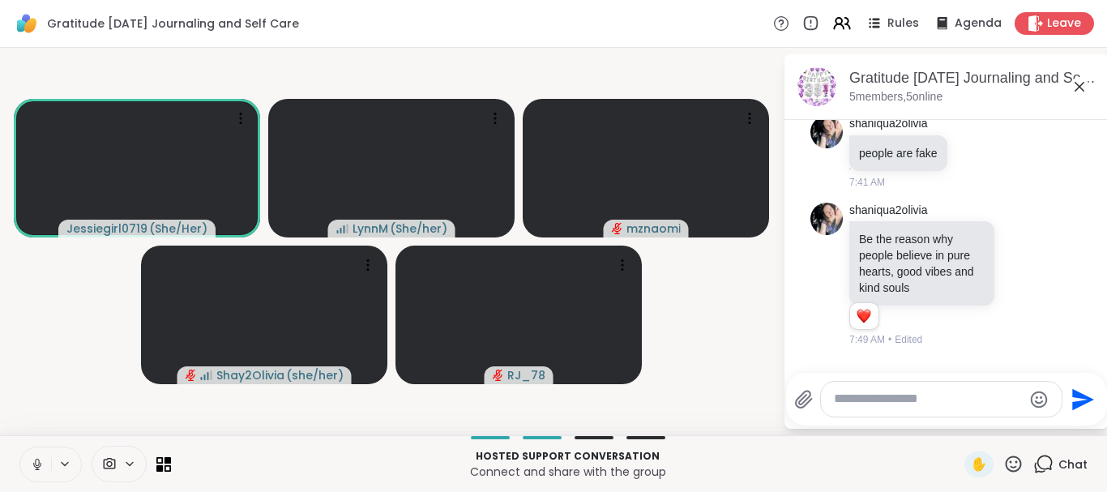
click at [1078, 86] on icon at bounding box center [1079, 87] width 10 height 10
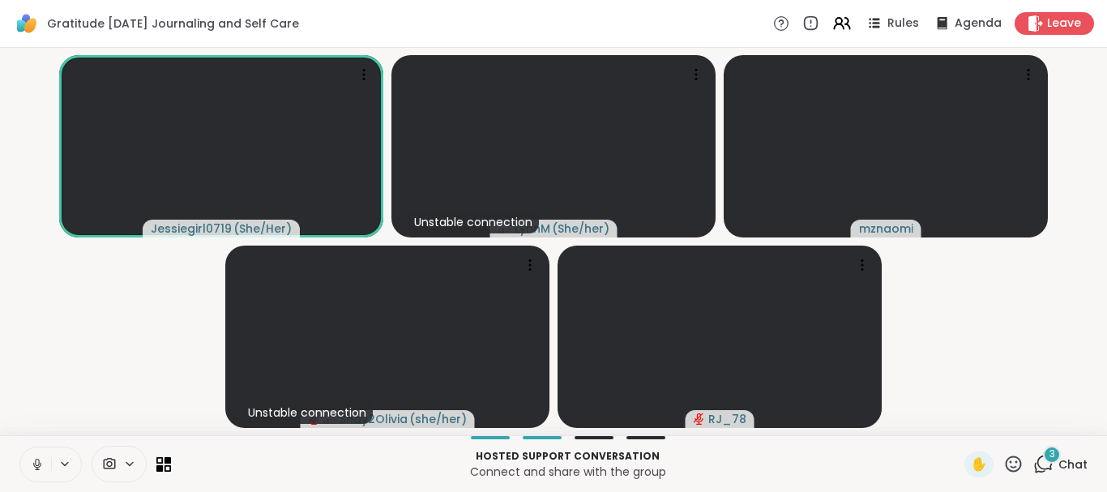
click at [38, 467] on icon at bounding box center [37, 464] width 15 height 15
click at [36, 461] on icon at bounding box center [37, 464] width 15 height 15
click at [36, 463] on icon at bounding box center [37, 462] width 4 height 7
click at [36, 463] on icon at bounding box center [37, 464] width 15 height 15
click at [1053, 467] on icon at bounding box center [1043, 464] width 20 height 20
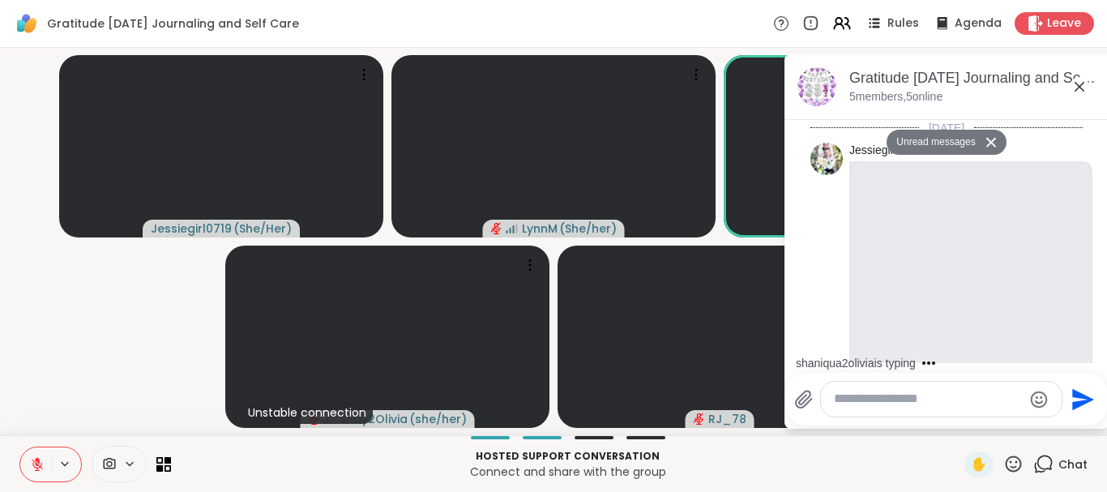
scroll to position [7749, 0]
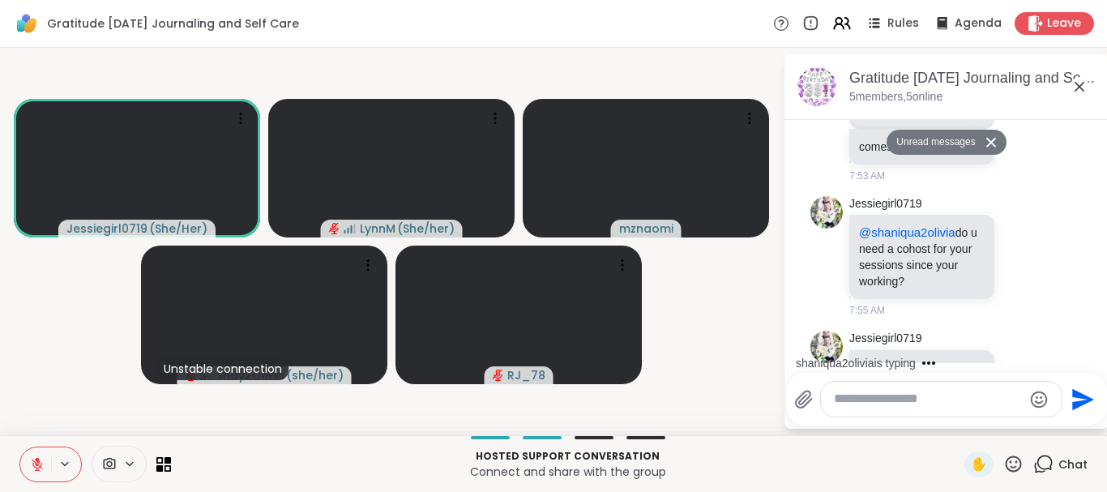
click at [896, 400] on textarea "Type your message" at bounding box center [928, 399] width 189 height 17
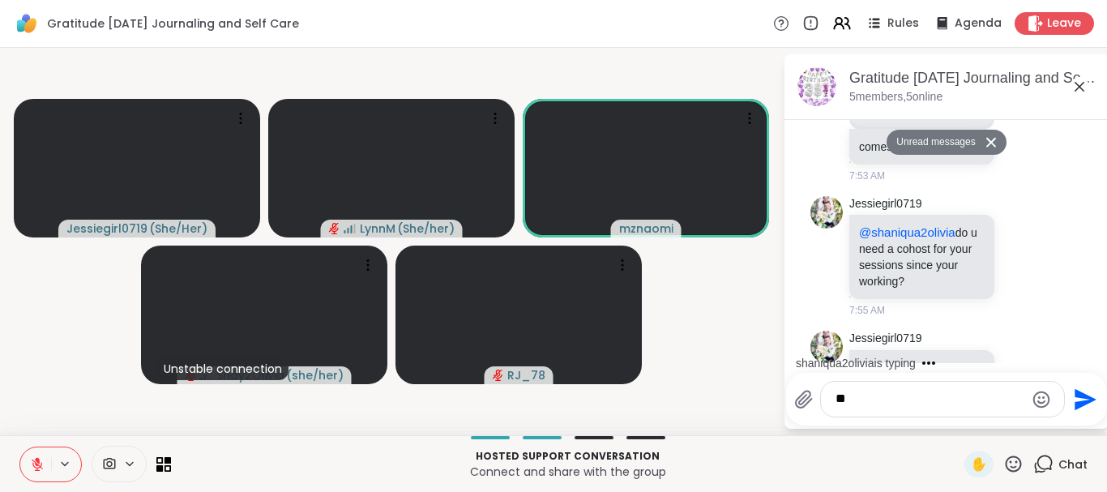
type textarea "*"
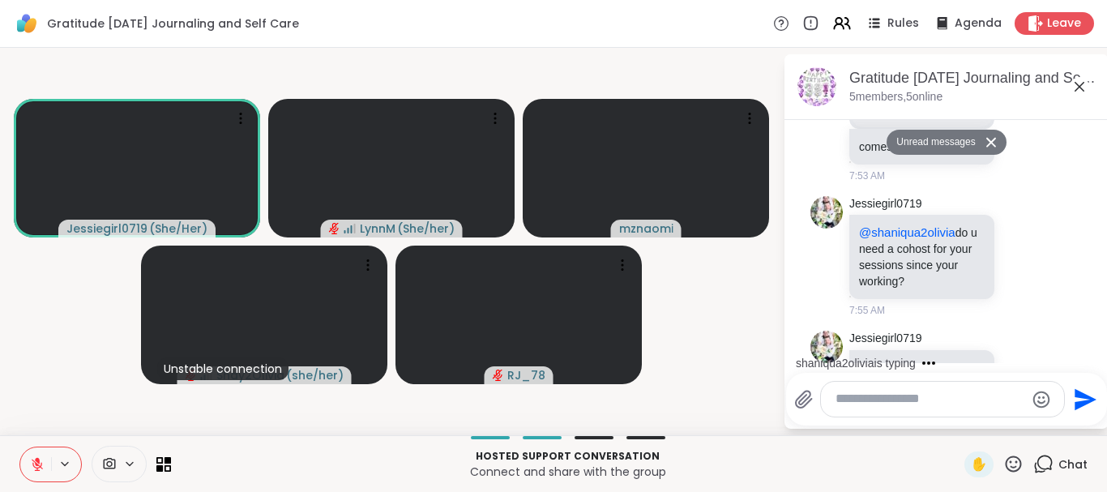
click at [1078, 85] on icon at bounding box center [1079, 86] width 19 height 19
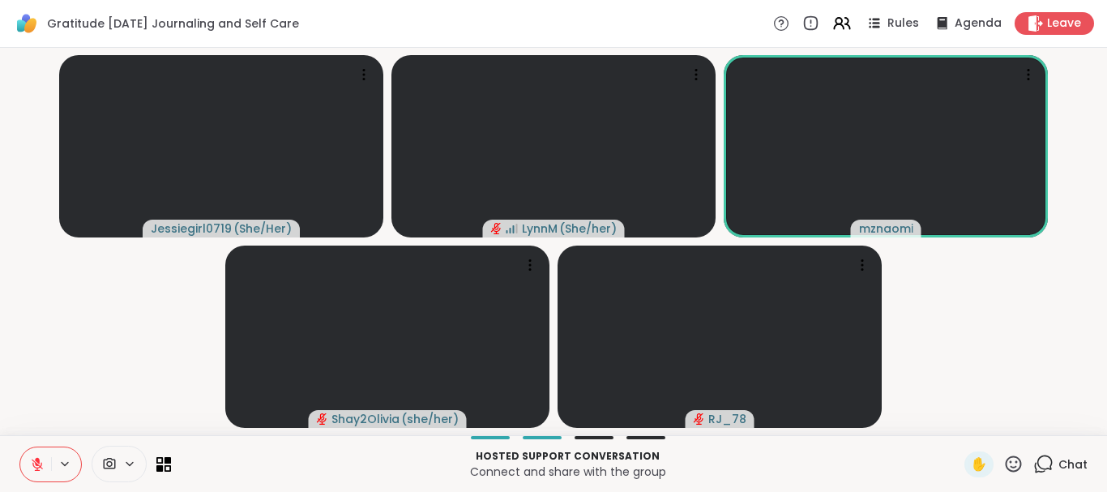
click at [38, 463] on icon at bounding box center [37, 460] width 5 height 6
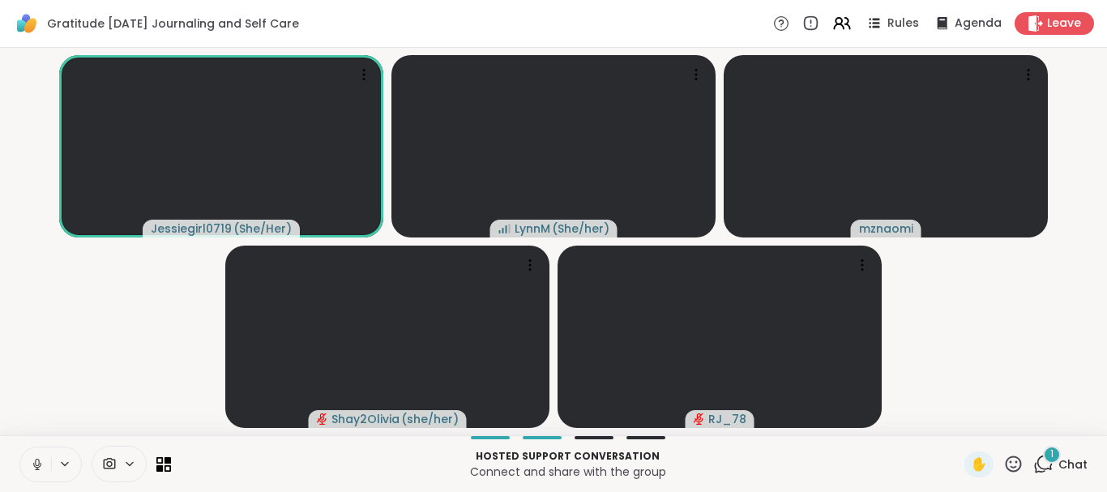
click at [41, 463] on icon at bounding box center [37, 464] width 8 height 5
click at [41, 462] on icon at bounding box center [37, 464] width 15 height 15
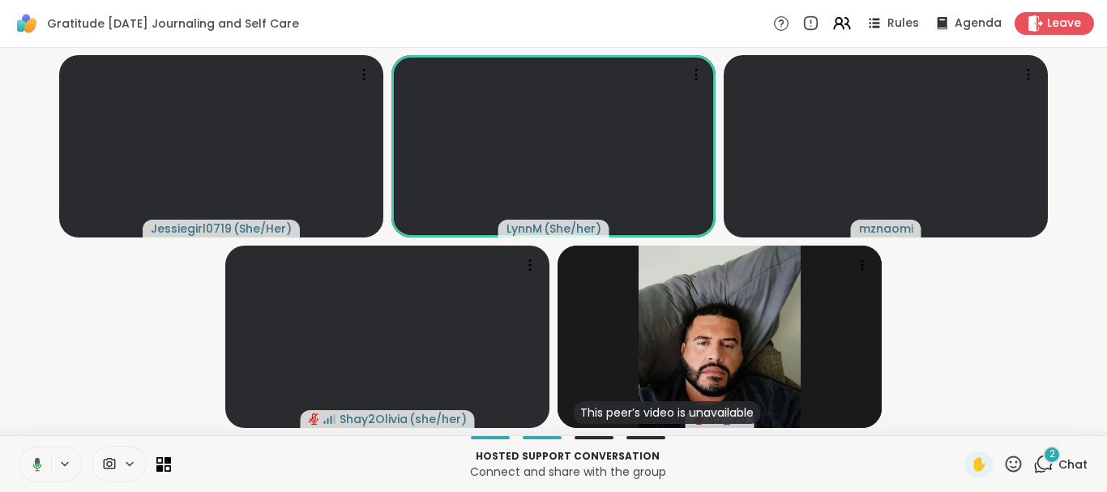
click at [36, 462] on icon at bounding box center [37, 464] width 9 height 14
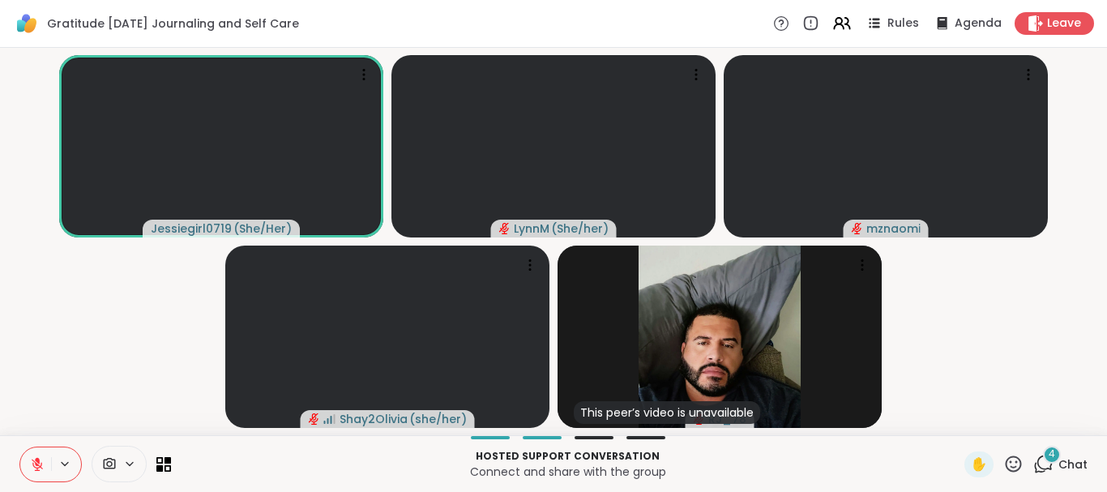
click at [37, 465] on icon at bounding box center [37, 464] width 11 height 11
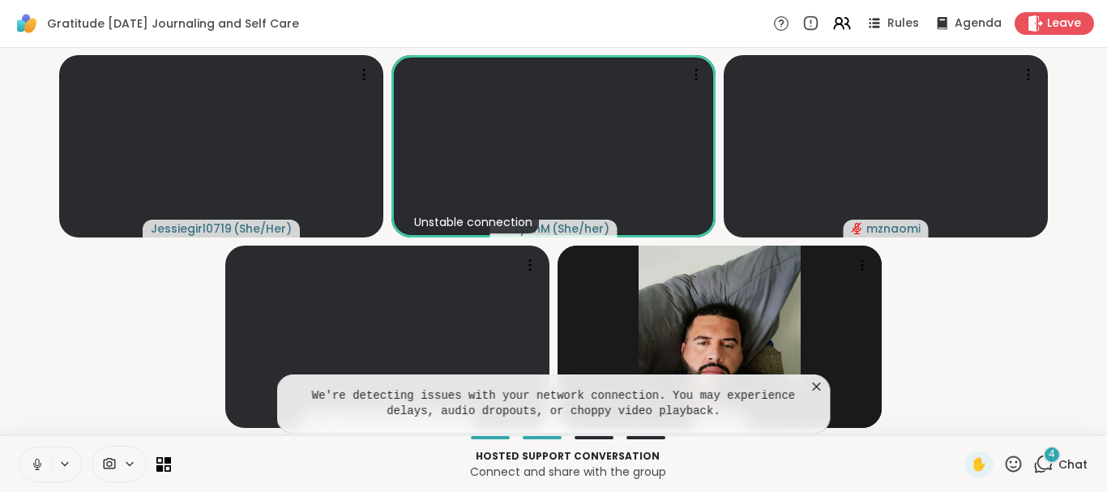
click at [818, 390] on icon at bounding box center [817, 386] width 16 height 16
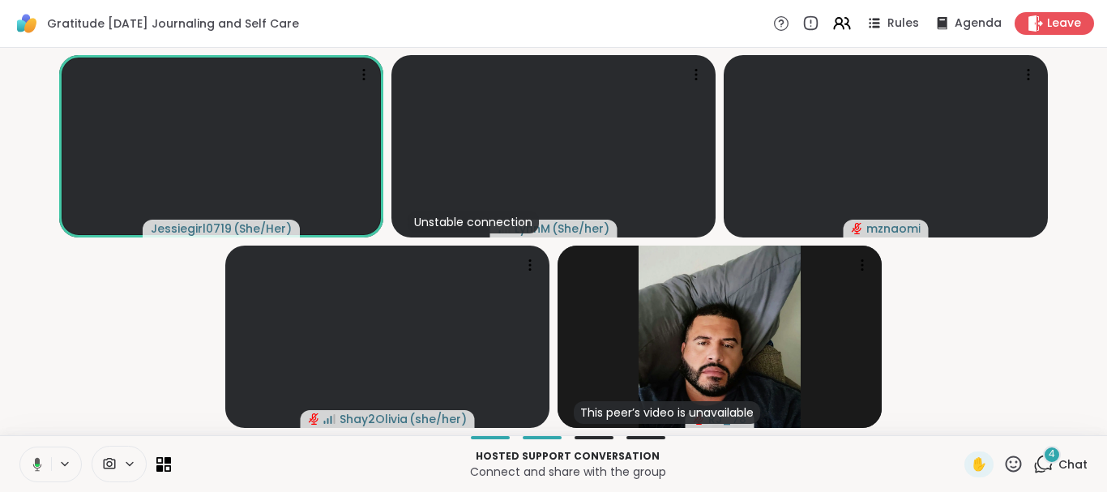
click at [39, 467] on icon at bounding box center [35, 464] width 15 height 15
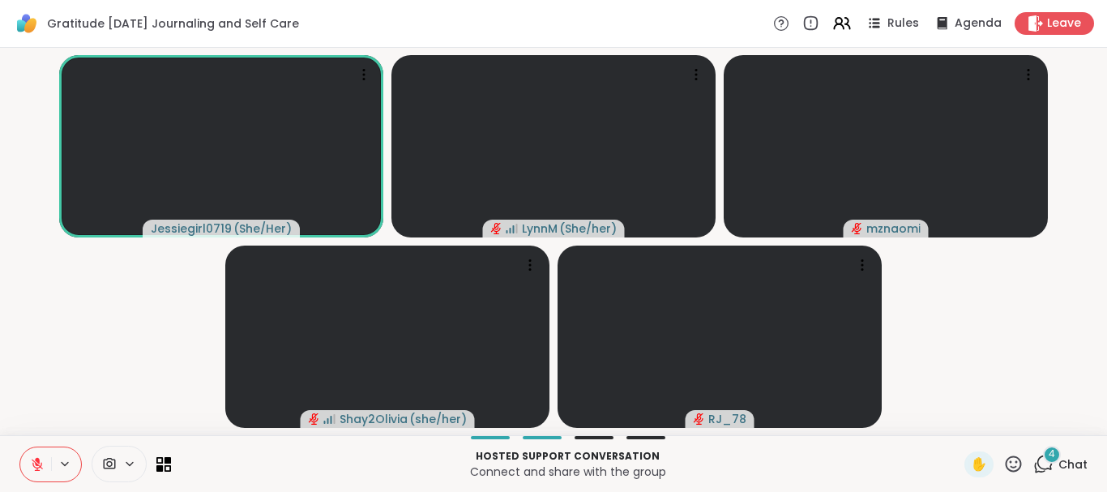
click at [37, 468] on icon at bounding box center [37, 464] width 11 height 11
click at [1043, 464] on icon at bounding box center [1043, 464] width 20 height 20
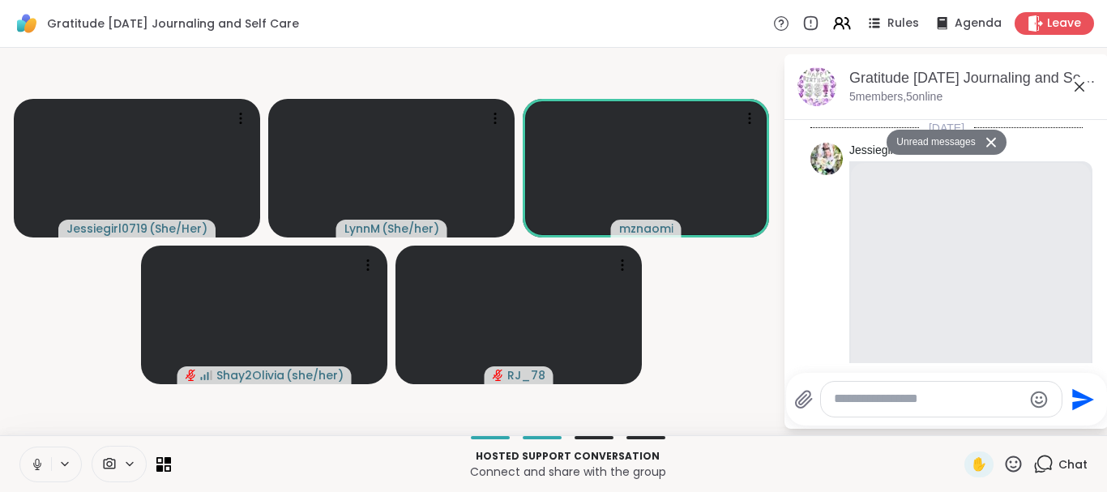
scroll to position [8394, 0]
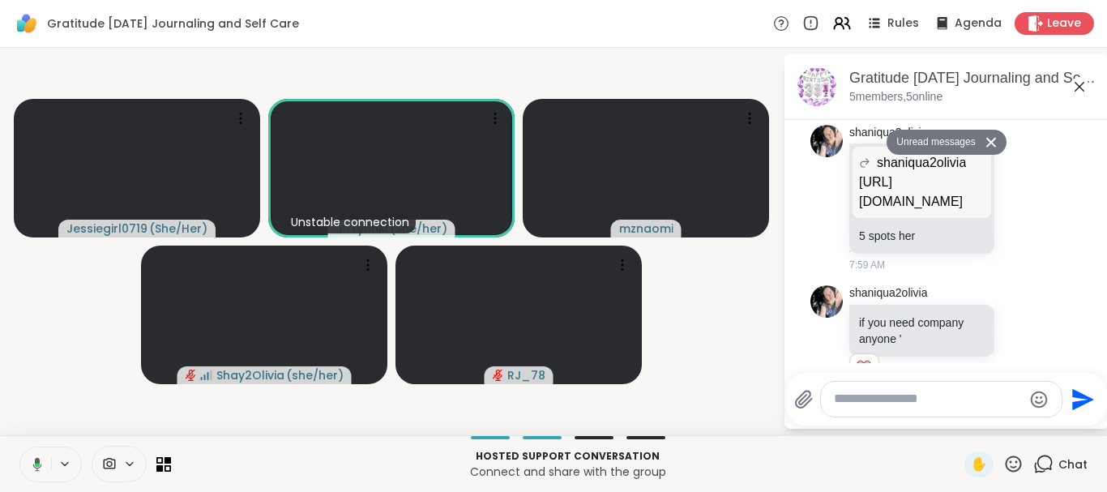
click at [1036, 401] on icon "Emoji picker" at bounding box center [1039, 399] width 17 height 17
click at [1039, 399] on icon "Emoji picker" at bounding box center [1038, 399] width 19 height 19
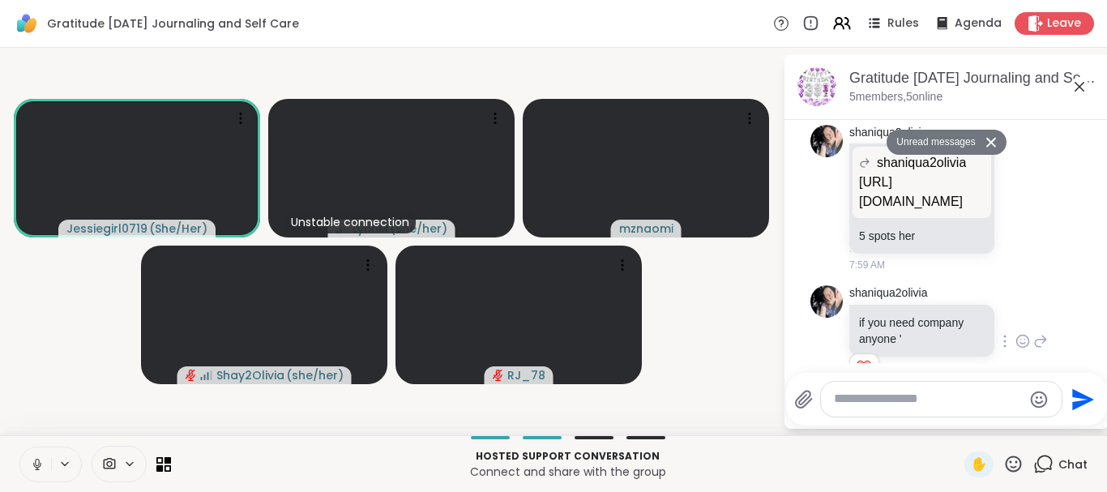
click at [1023, 333] on icon at bounding box center [1022, 341] width 15 height 16
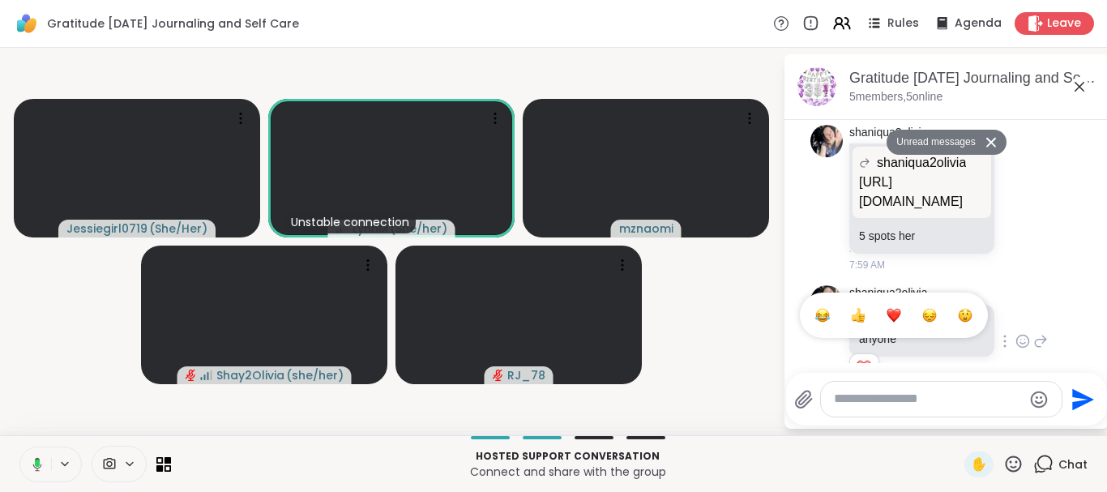
click at [894, 308] on div "Select Reaction: Heart" at bounding box center [893, 315] width 15 height 15
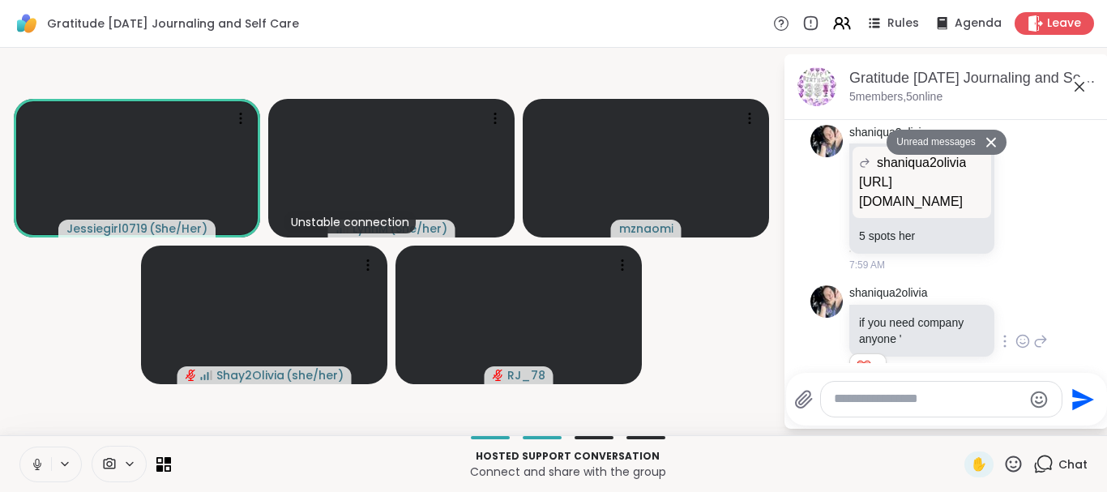
click at [1078, 86] on icon at bounding box center [1079, 87] width 10 height 10
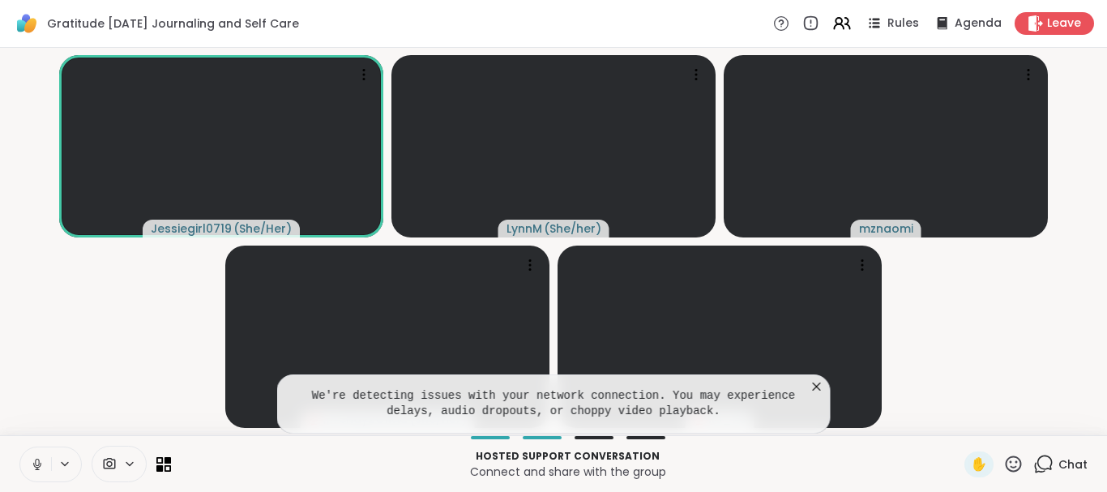
click at [818, 389] on icon at bounding box center [817, 386] width 8 height 8
